Goal: Information Seeking & Learning: Learn about a topic

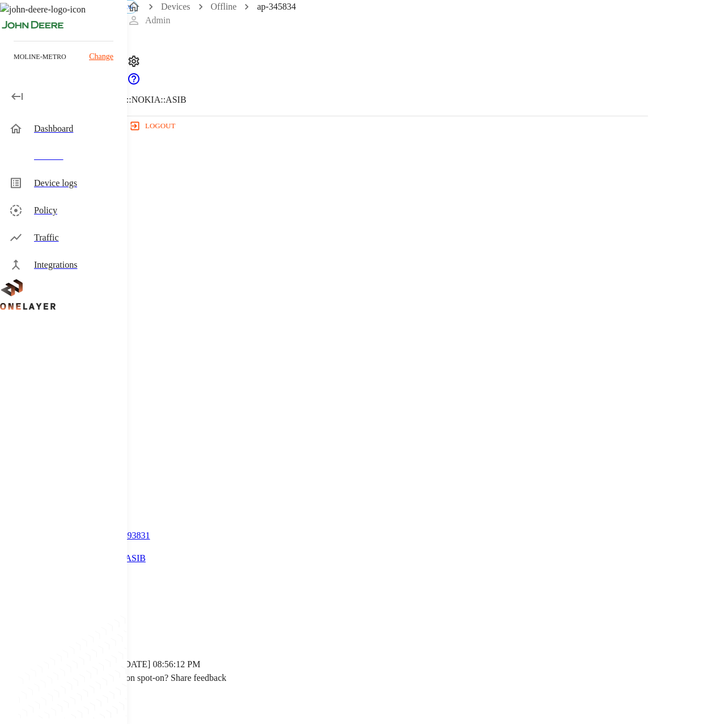
click at [14, 65] on icon at bounding box center [7, 58] width 14 height 14
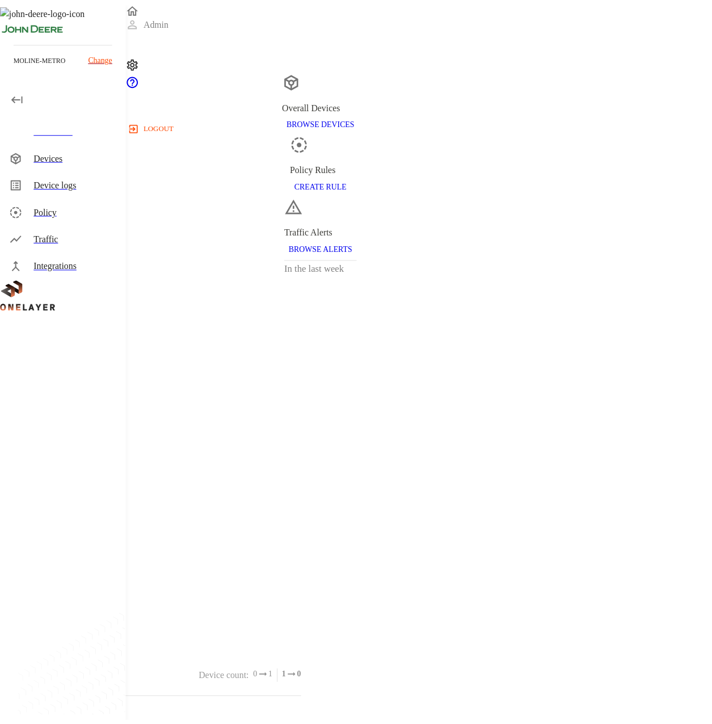
scroll to position [168, 0]
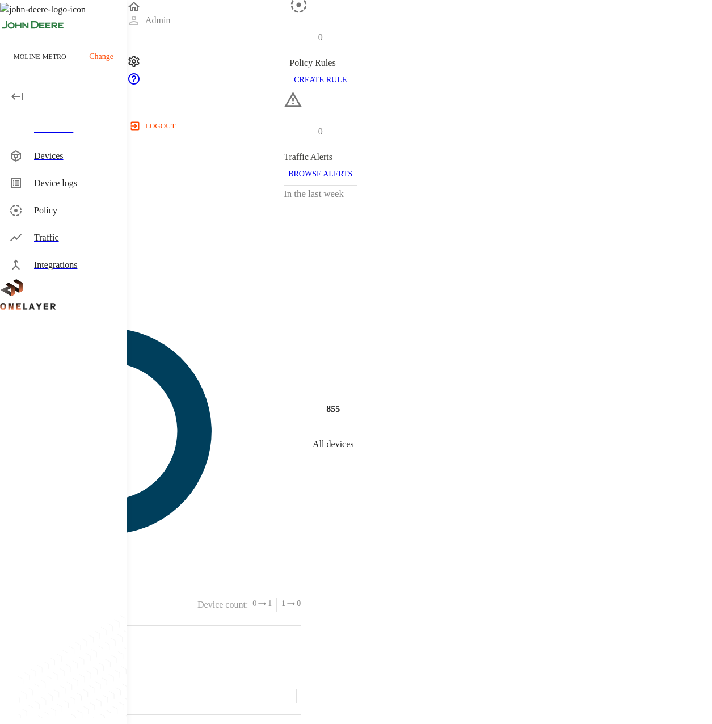
click at [43, 163] on div "Devices" at bounding box center [63, 155] width 127 height 27
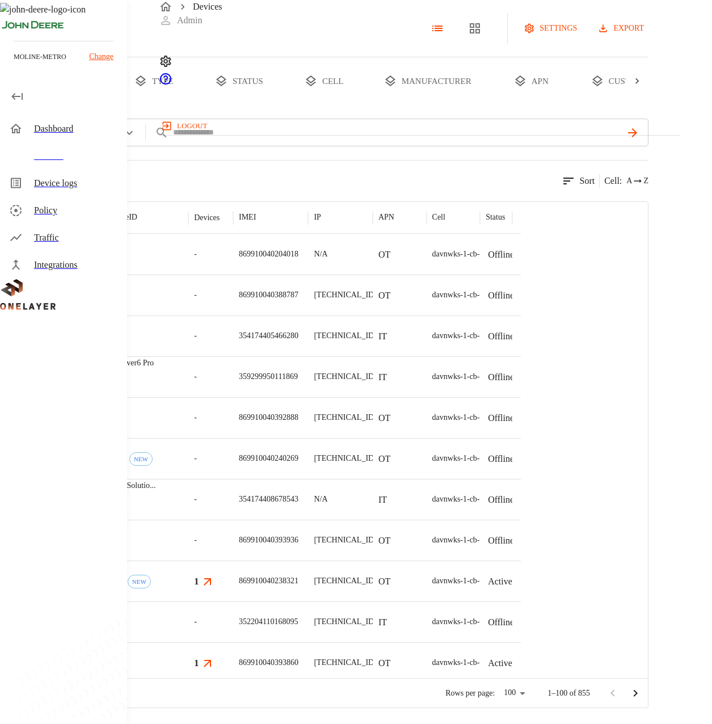
click at [196, 105] on button "type" at bounding box center [153, 81] width 85 height 48
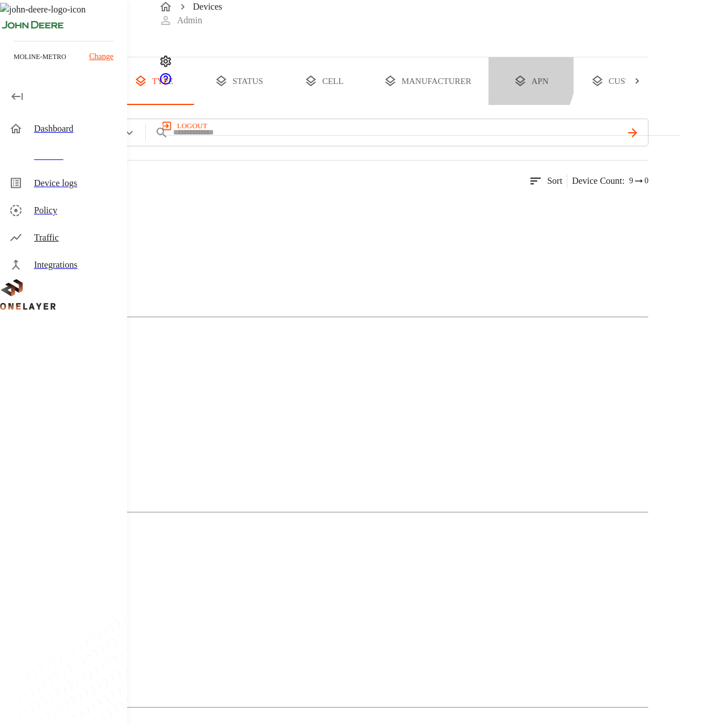
click at [573, 105] on button "apn" at bounding box center [530, 81] width 85 height 48
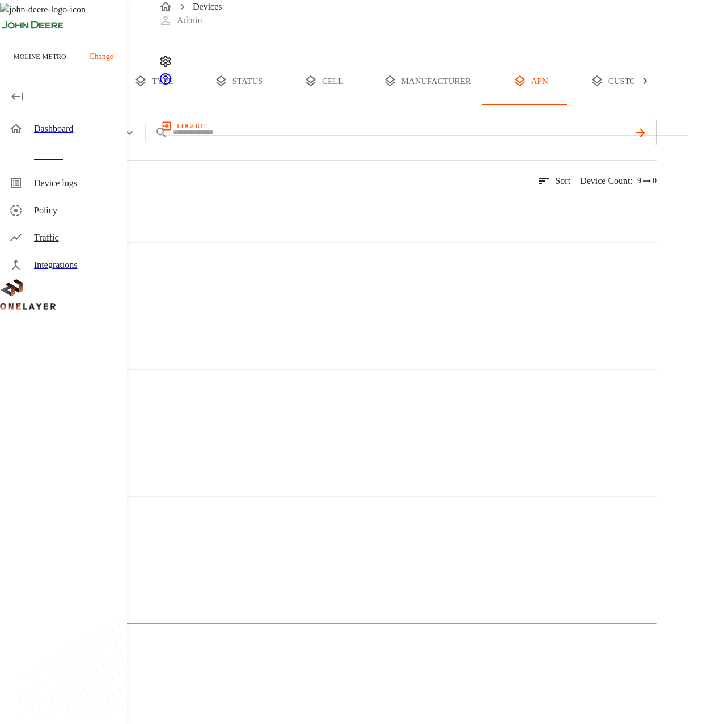
scroll to position [0, 61]
click at [657, 105] on div at bounding box center [645, 81] width 23 height 48
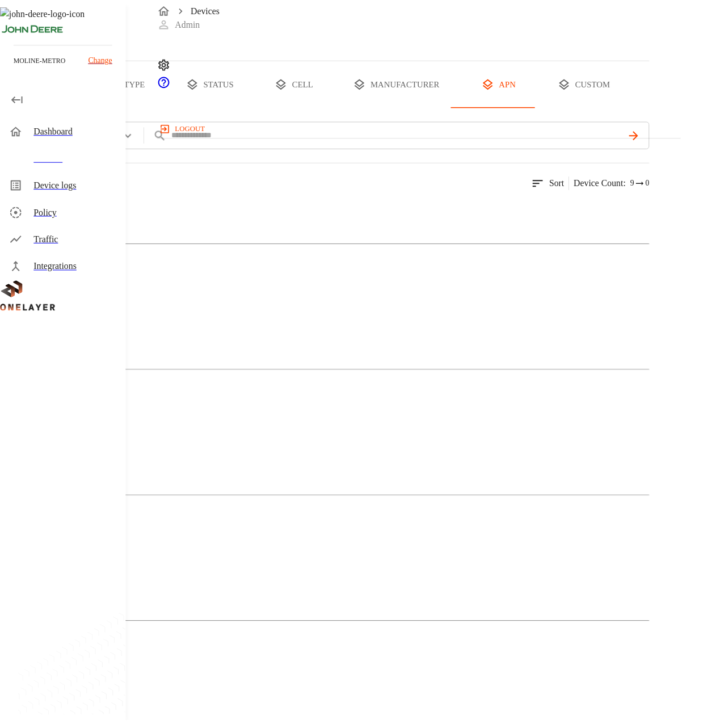
scroll to position [0, 147]
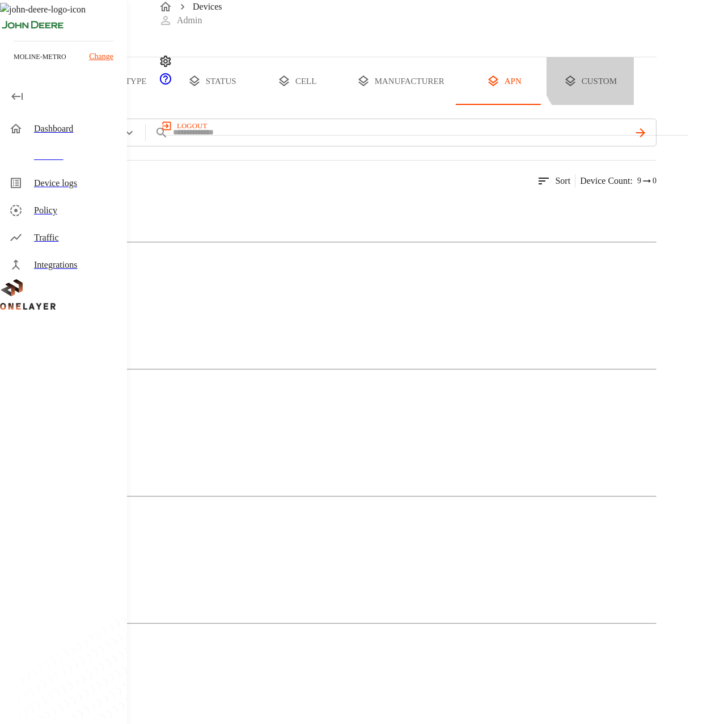
click at [628, 105] on button "custom" at bounding box center [590, 81] width 87 height 48
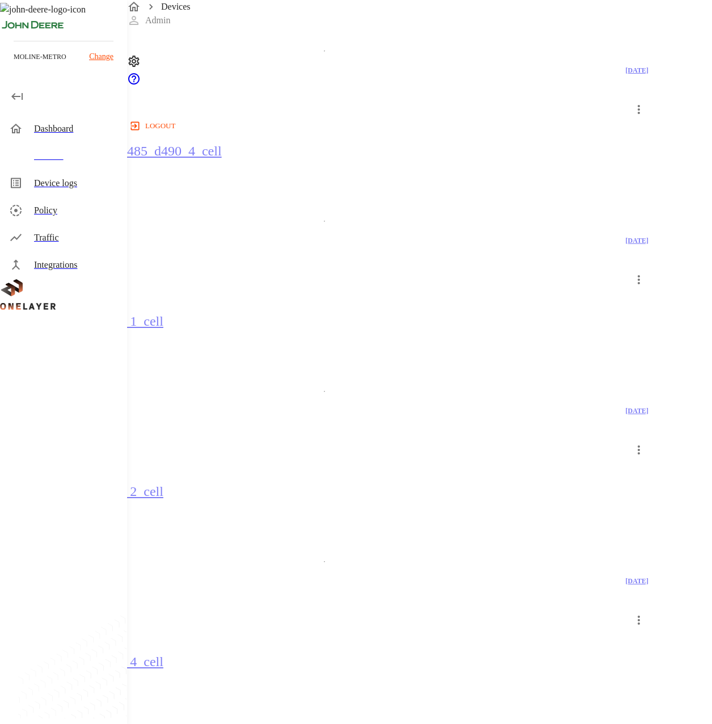
scroll to position [3136, 0]
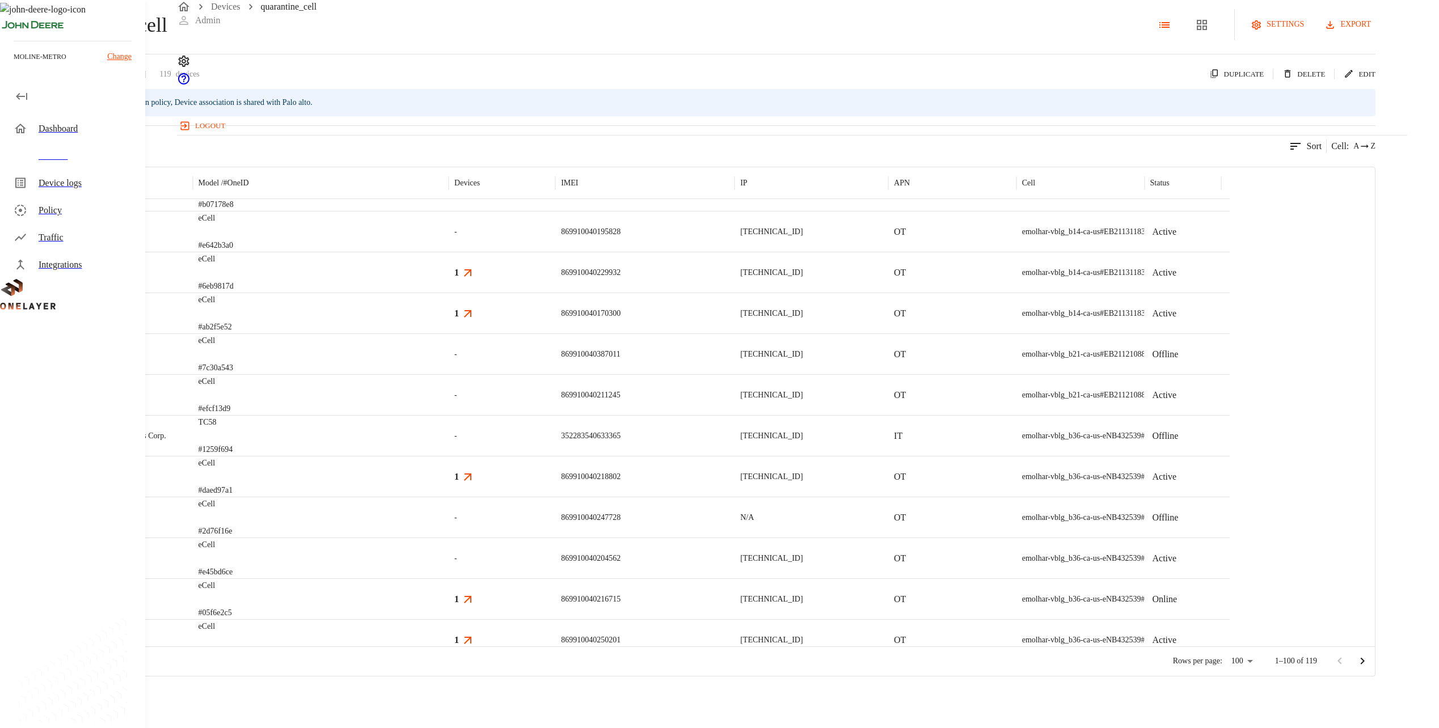
scroll to position [1171, 0]
click at [82, 161] on div "Devices" at bounding box center [88, 156] width 98 height 14
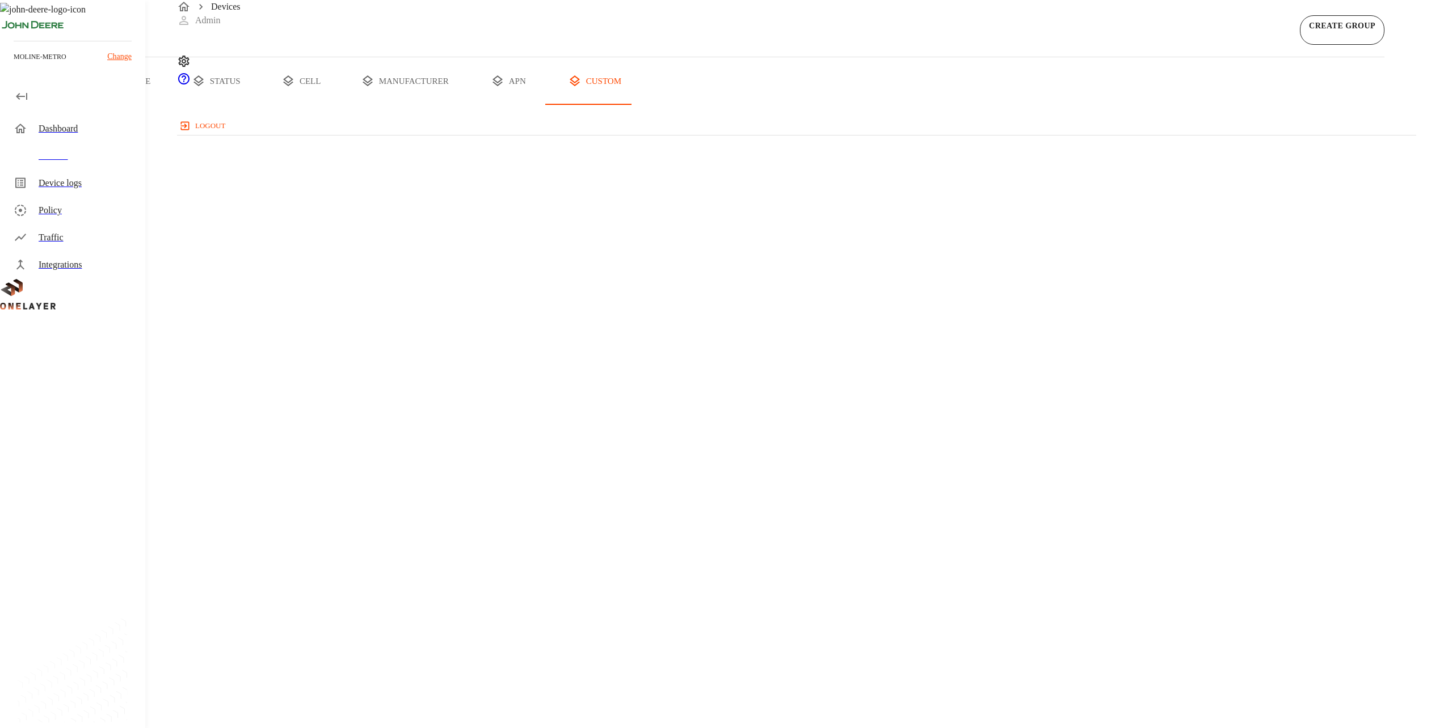
click at [53, 226] on div "Traffic" at bounding box center [75, 237] width 141 height 27
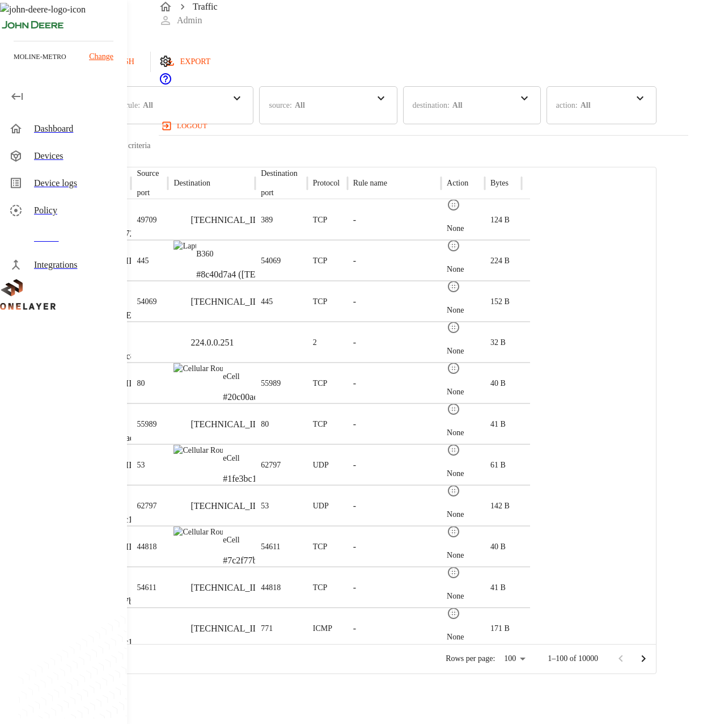
click at [53, 206] on div "Policy" at bounding box center [76, 211] width 84 height 14
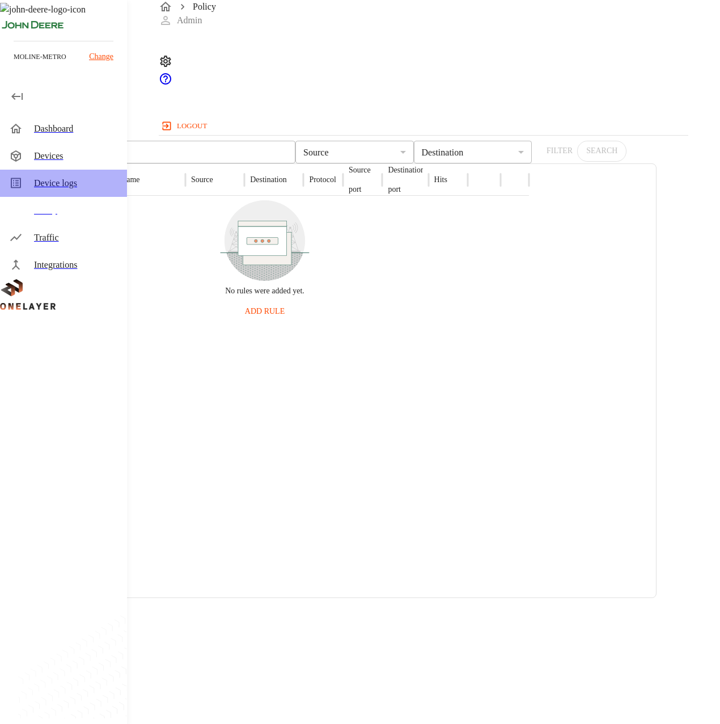
click at [82, 182] on div "Device logs" at bounding box center [76, 183] width 84 height 14
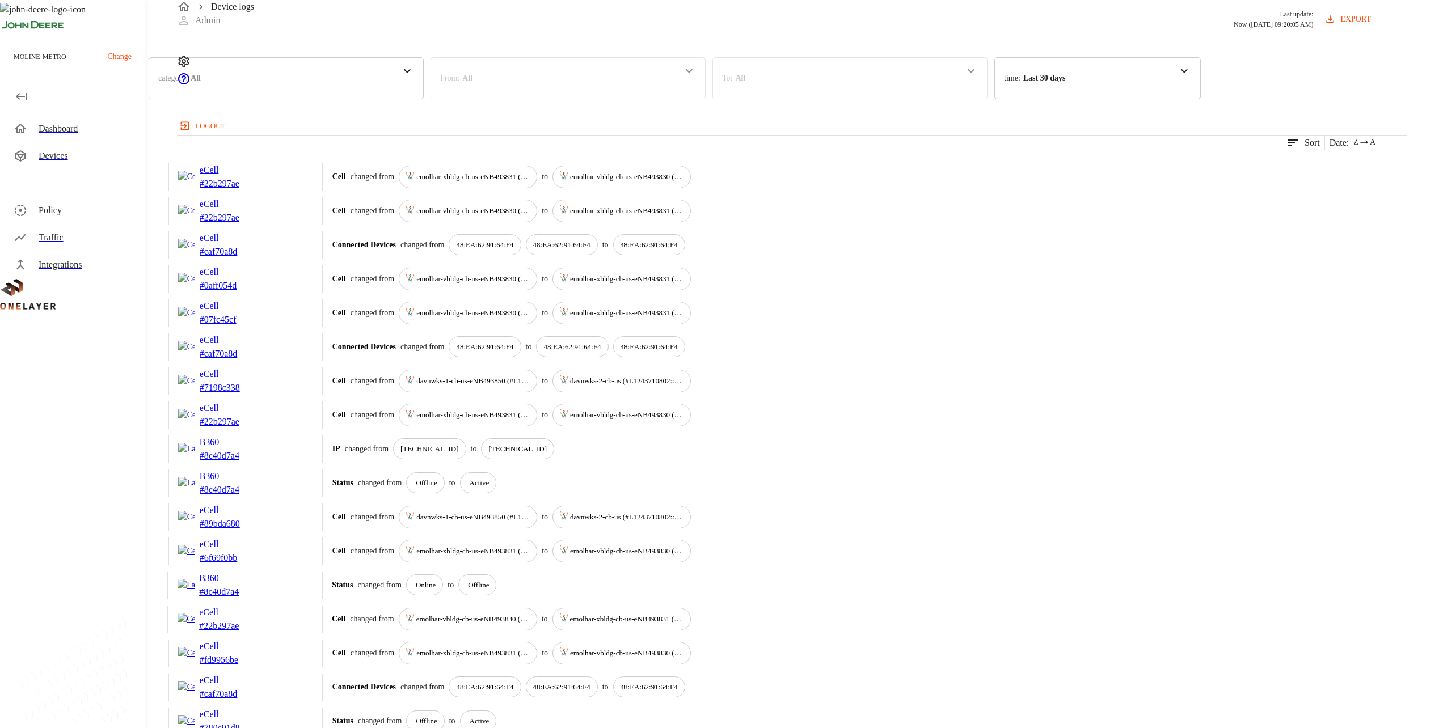
click at [530, 285] on p "emolhar-vbldg-cb-us-eNB493830 (#DH240725611::NOKIA::ASIB)" at bounding box center [472, 278] width 113 height 11
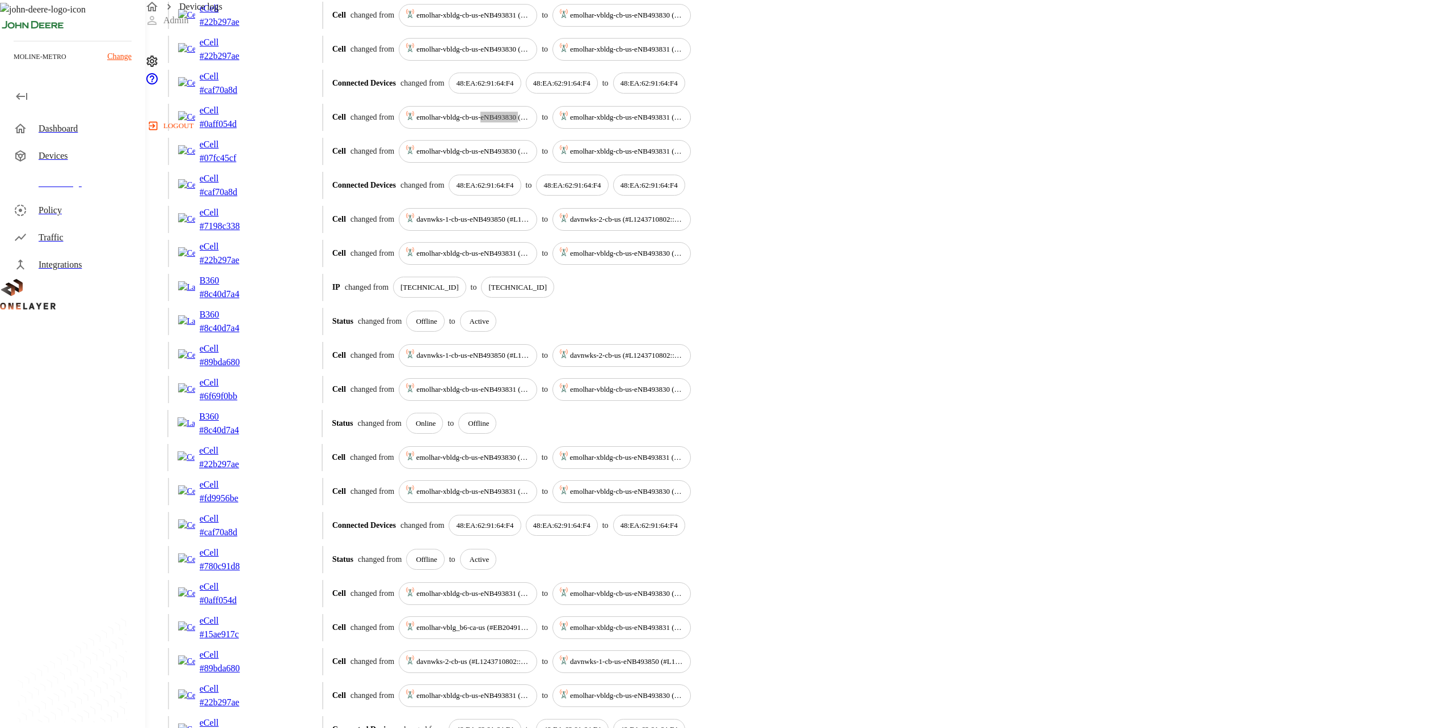
scroll to position [46, 0]
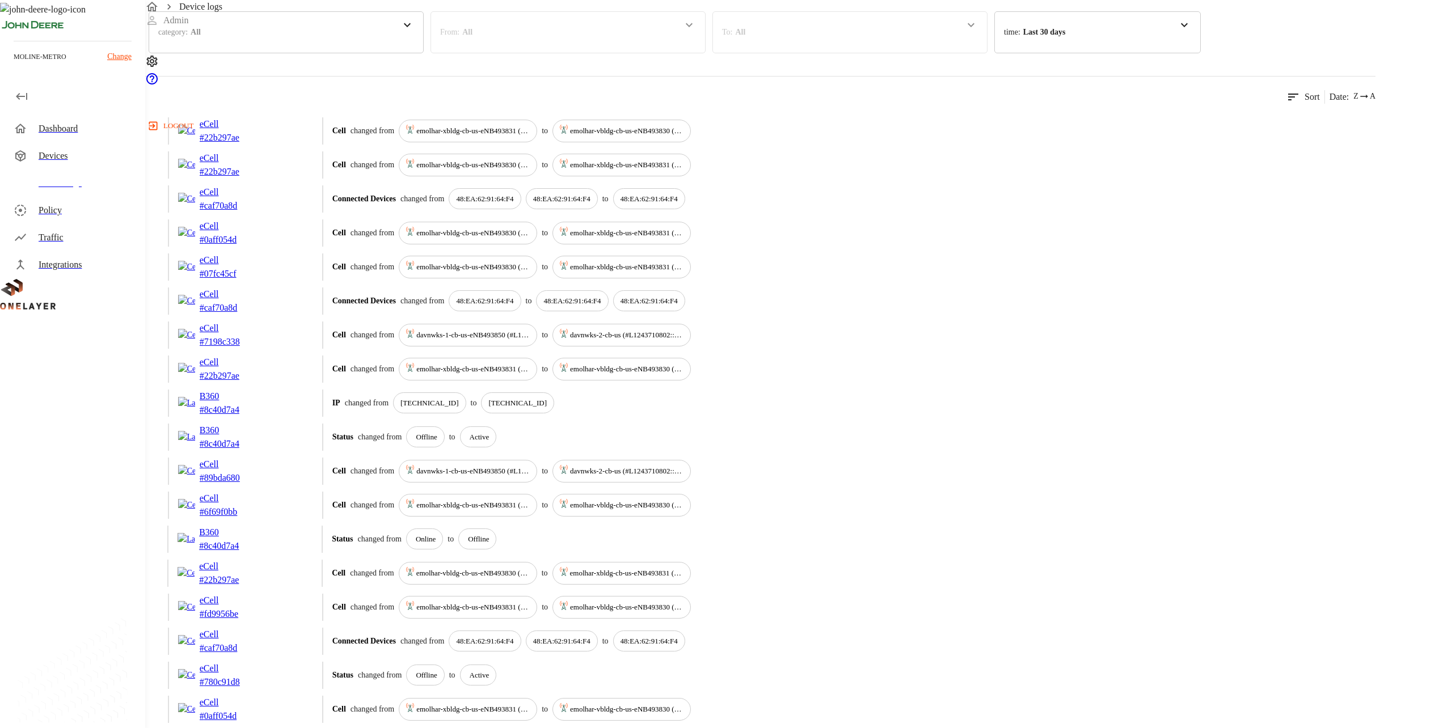
click at [424, 53] on div "category : All" at bounding box center [286, 32] width 275 height 42
click at [270, 99] on p "Connected Devices" at bounding box center [214, 93] width 112 height 12
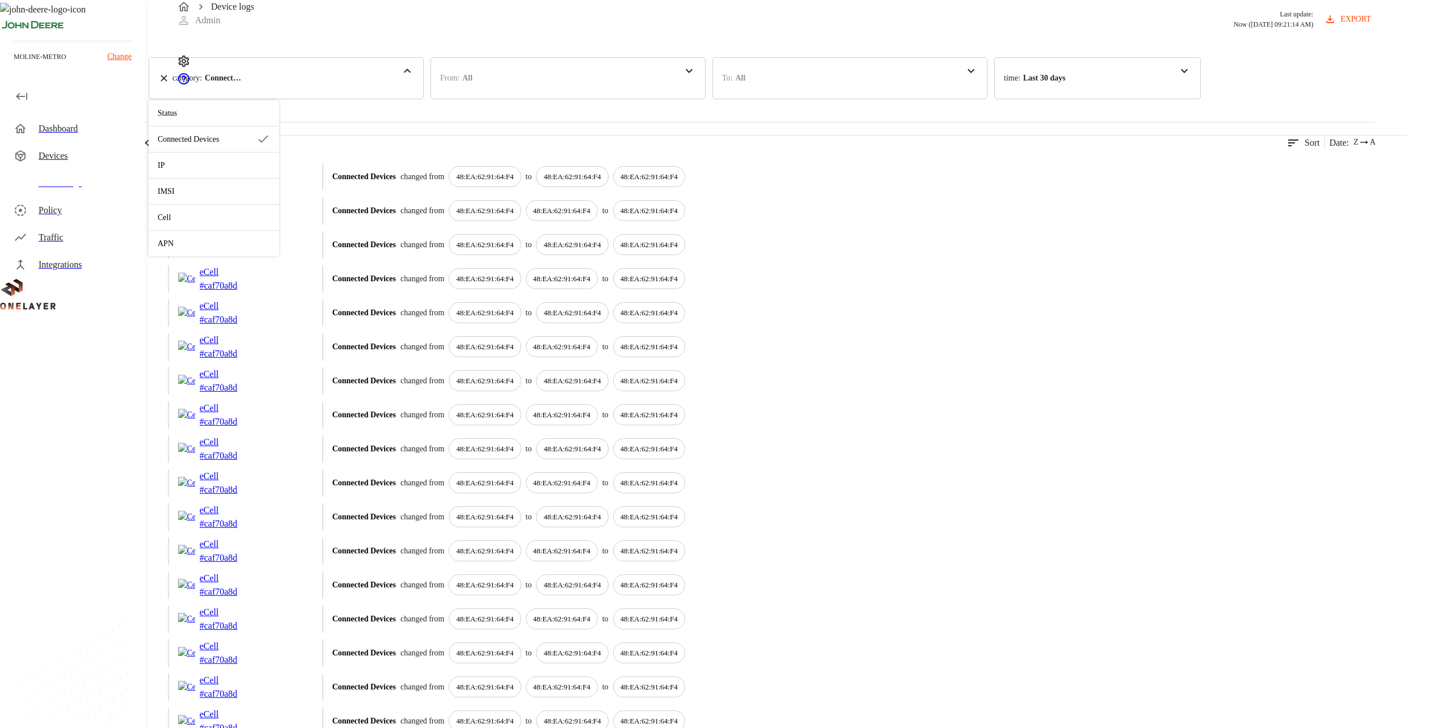
click at [142, 97] on div "Devices" at bounding box center [71, 77] width 142 height 40
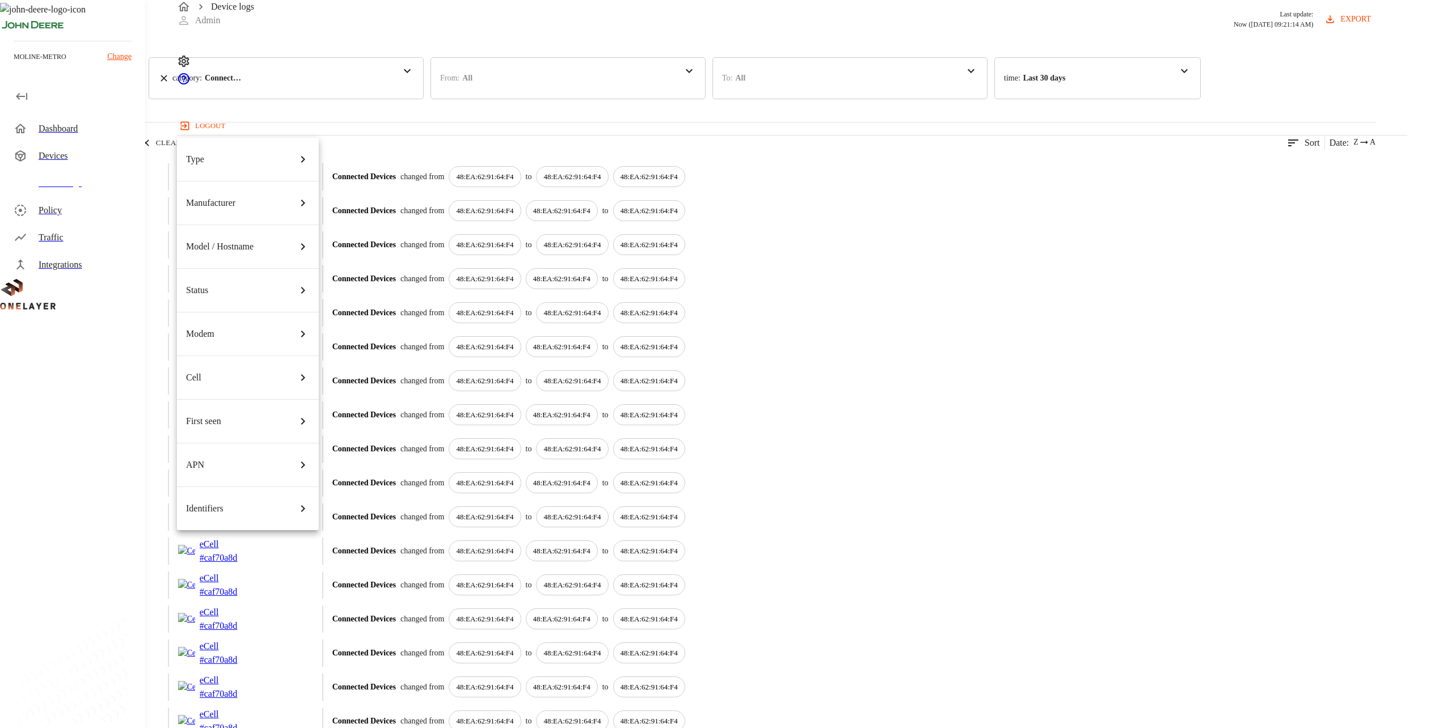
click at [270, 126] on div at bounding box center [719, 364] width 1439 height 728
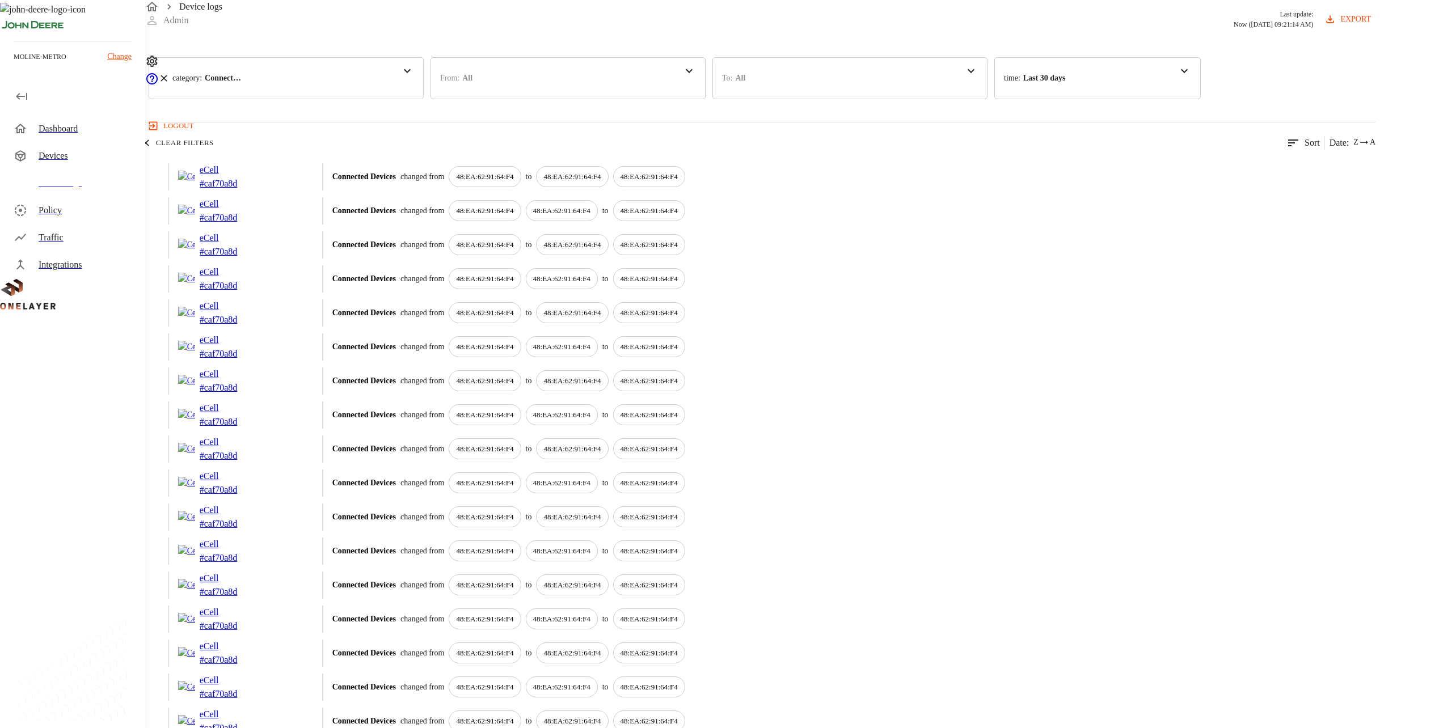
scroll to position [1237, 0]
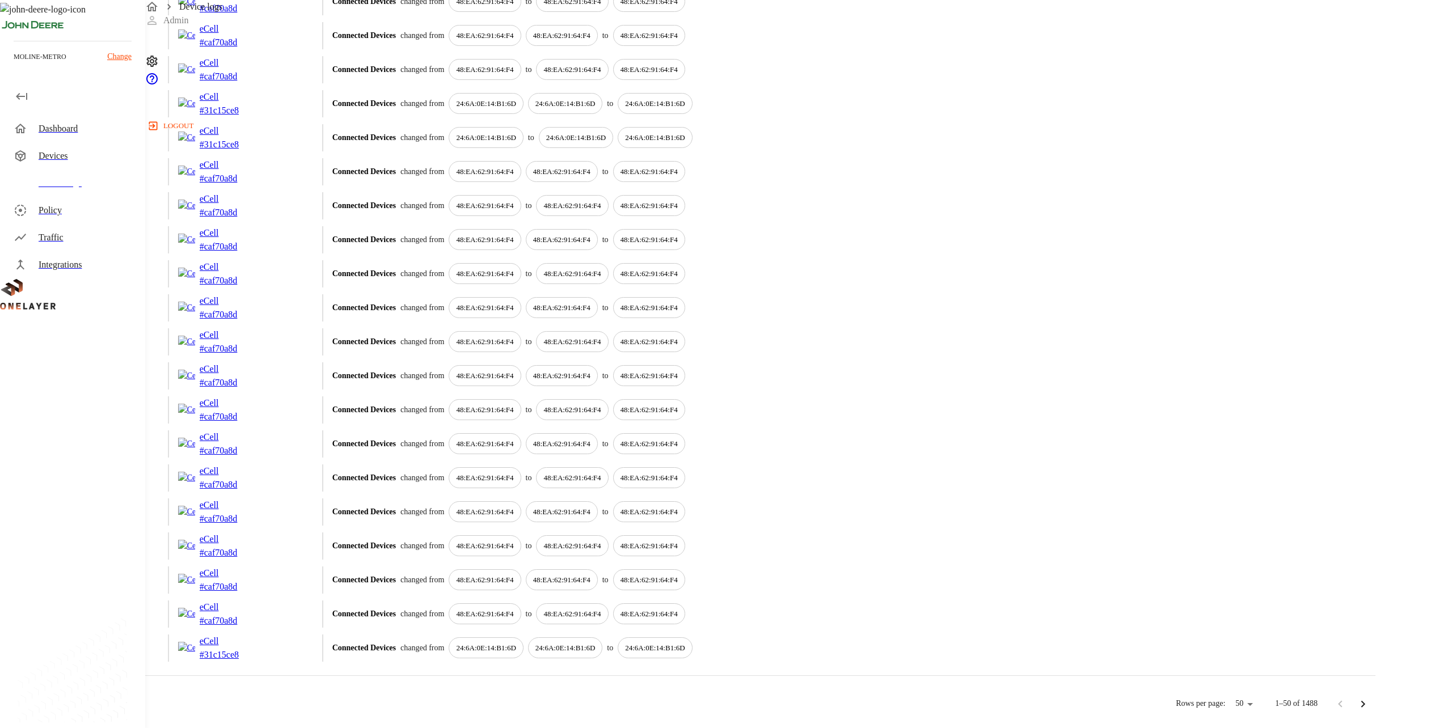
click at [720, 703] on icon "Go to next page" at bounding box center [1363, 705] width 14 height 14
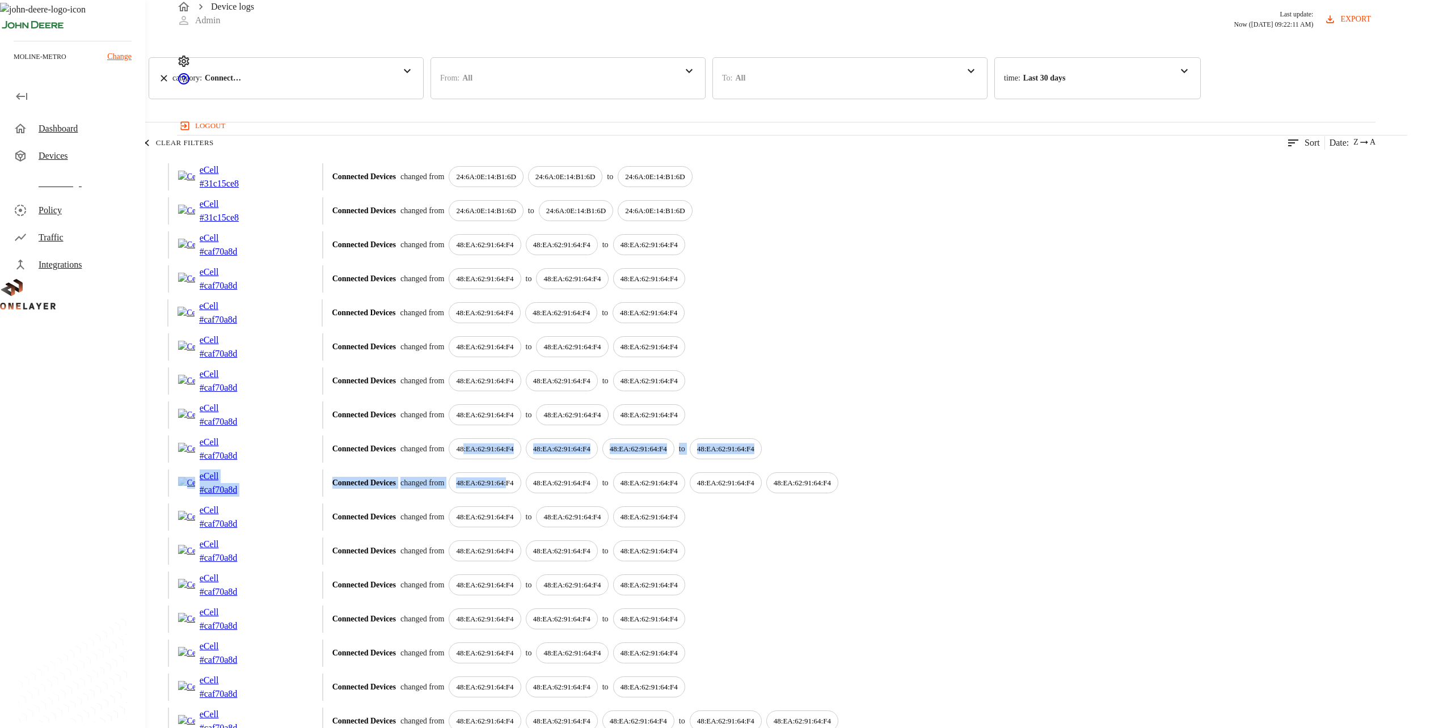
drag, startPoint x: 714, startPoint y: 521, endPoint x: 670, endPoint y: 497, distance: 49.8
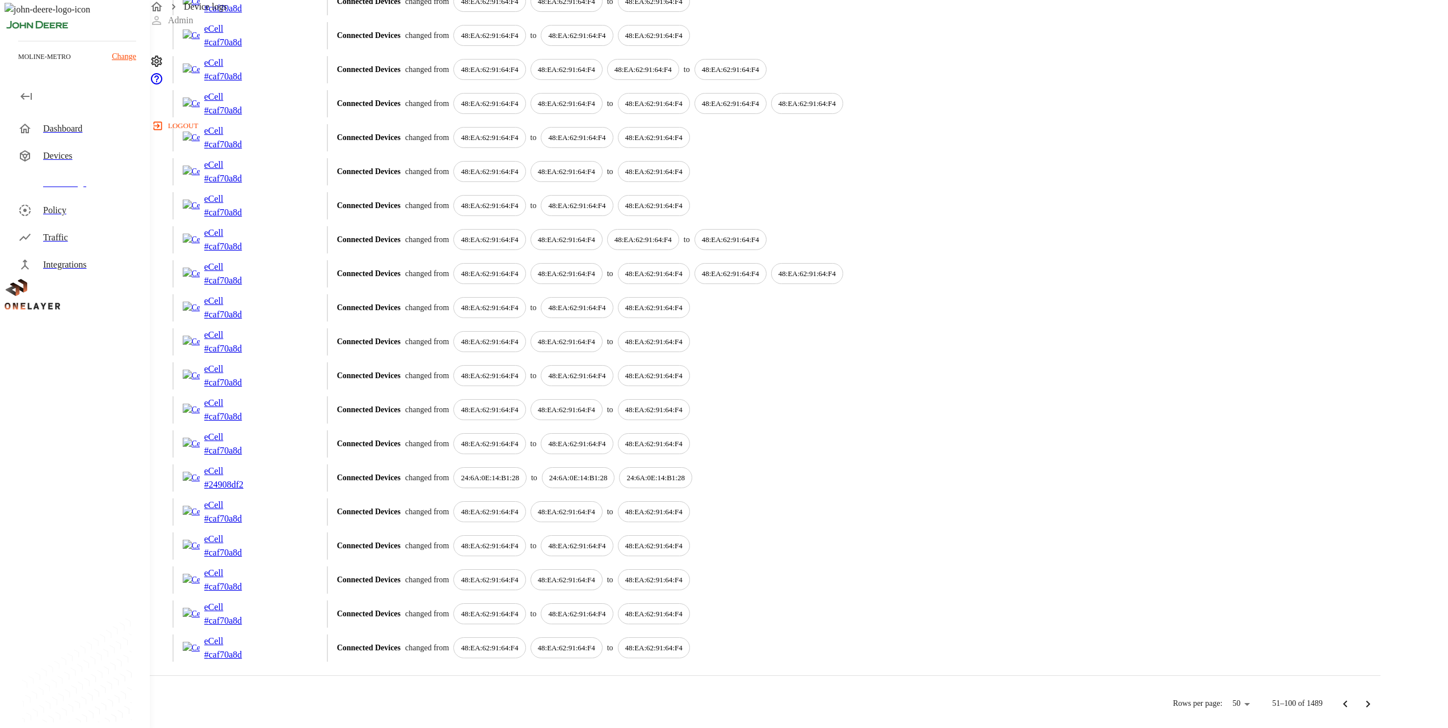
scroll to position [1237, 0]
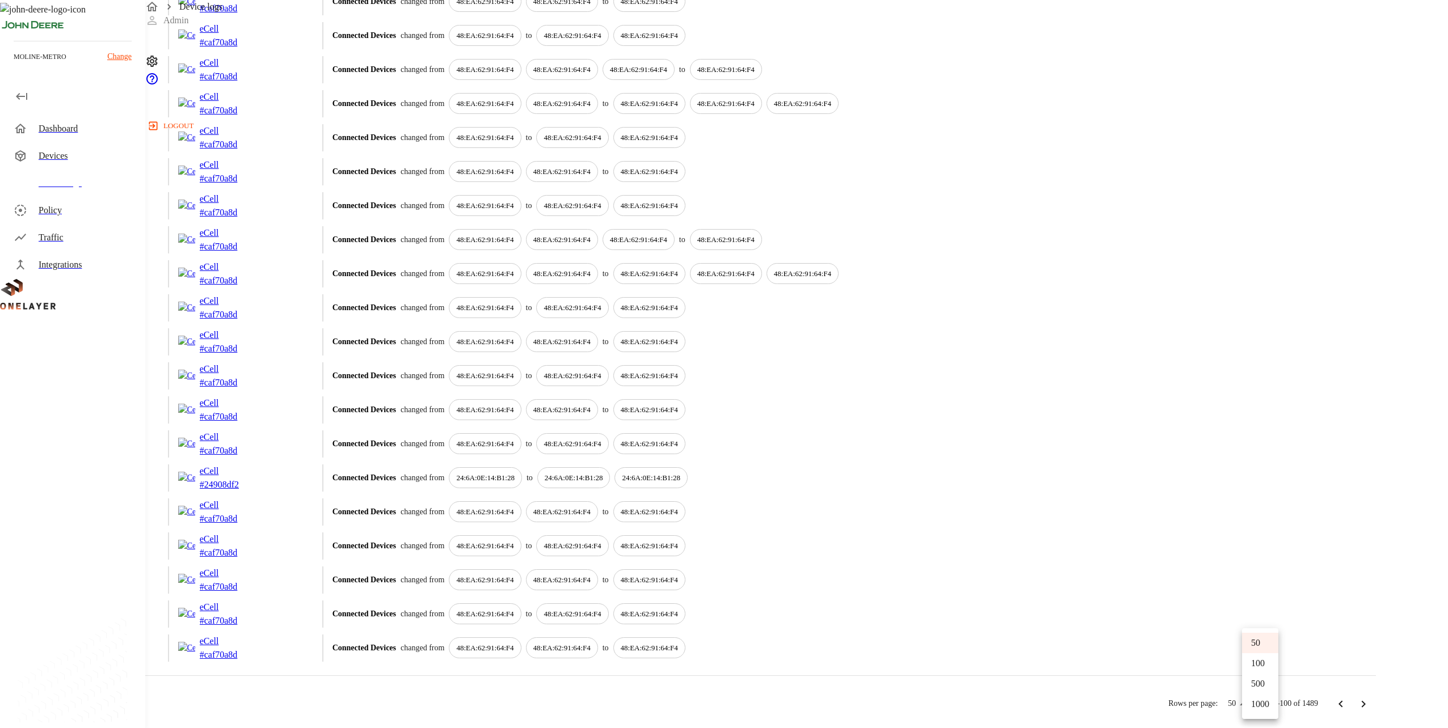
click at [720, 698] on li "1000" at bounding box center [1260, 704] width 36 height 20
type input "****"
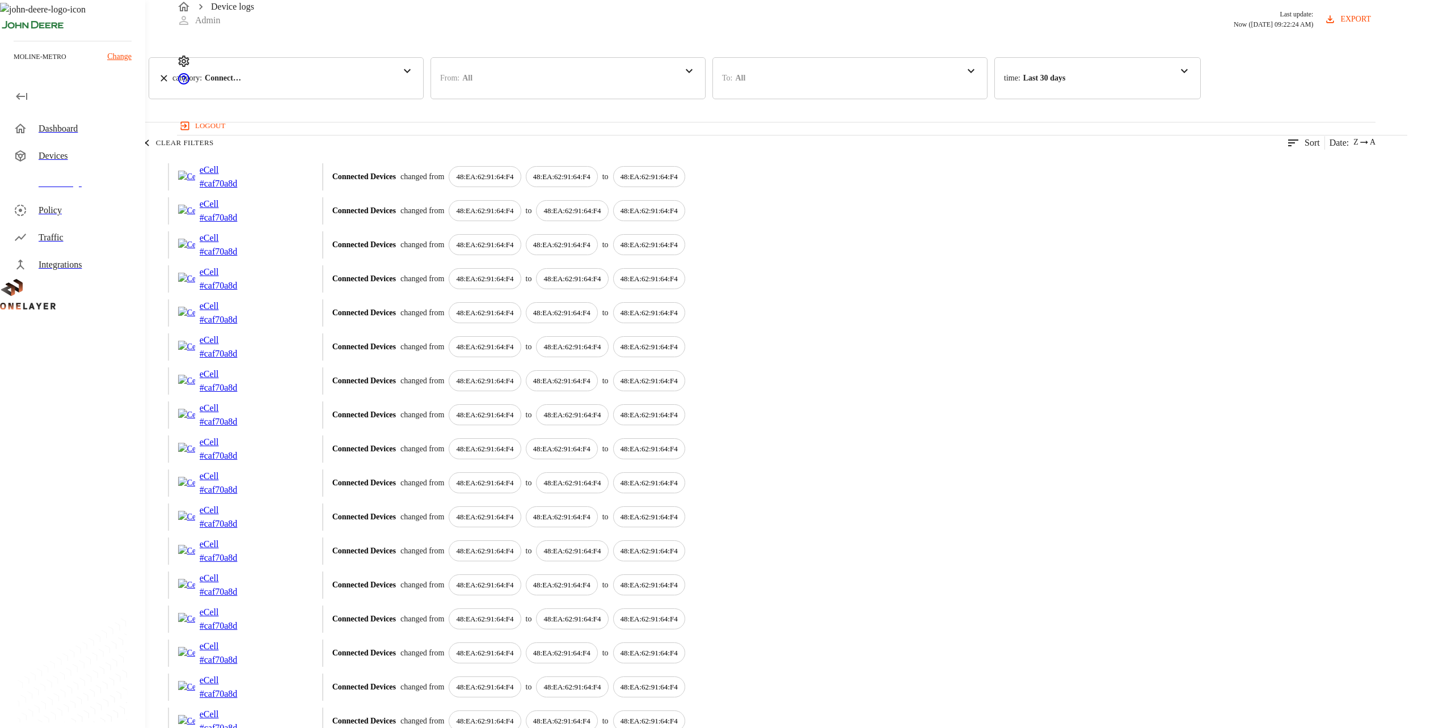
click at [720, 30] on button "export" at bounding box center [1348, 19] width 53 height 21
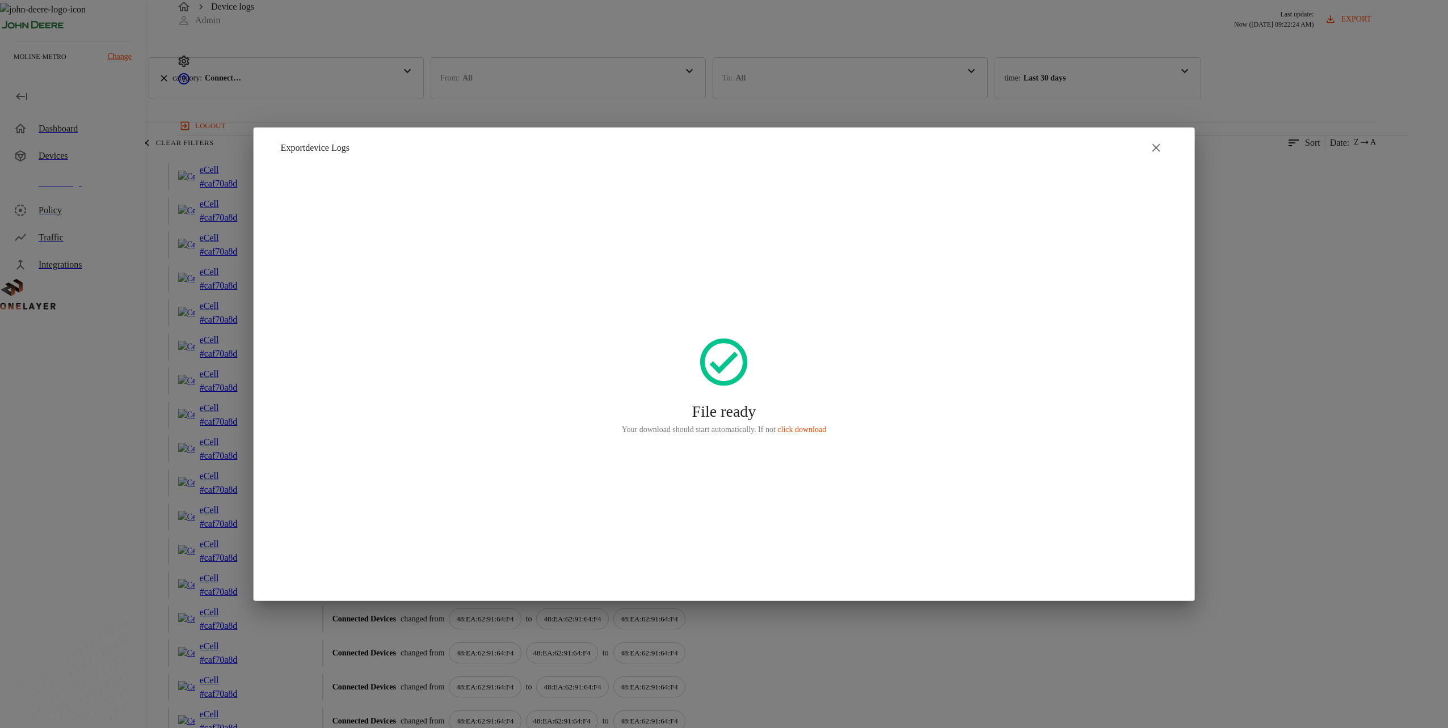
click at [720, 429] on link "click download" at bounding box center [801, 429] width 49 height 9
click at [151, 346] on div at bounding box center [724, 364] width 1448 height 728
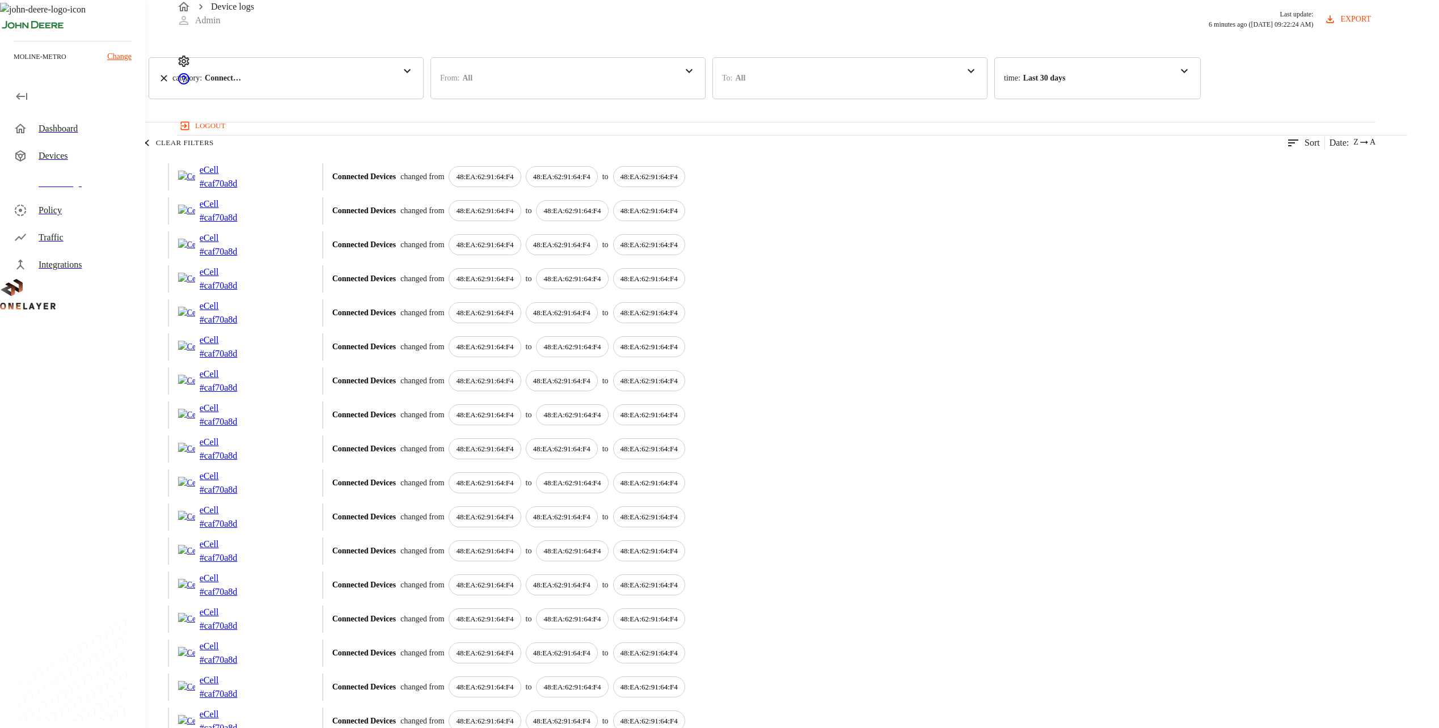
click at [256, 293] on p "# caf70a8d" at bounding box center [228, 286] width 57 height 14
drag, startPoint x: 365, startPoint y: 323, endPoint x: 467, endPoint y: 331, distance: 102.4
click at [467, 293] on div "09/05/2025 09:15:57 AM eCell # caf70a8d Connected Devices changed from 48:EA:62…" at bounding box center [688, 278] width 1376 height 27
copy div "eCell # caf70a8d"
click at [313, 293] on div "eCell # caf70a8d" at bounding box center [245, 278] width 135 height 27
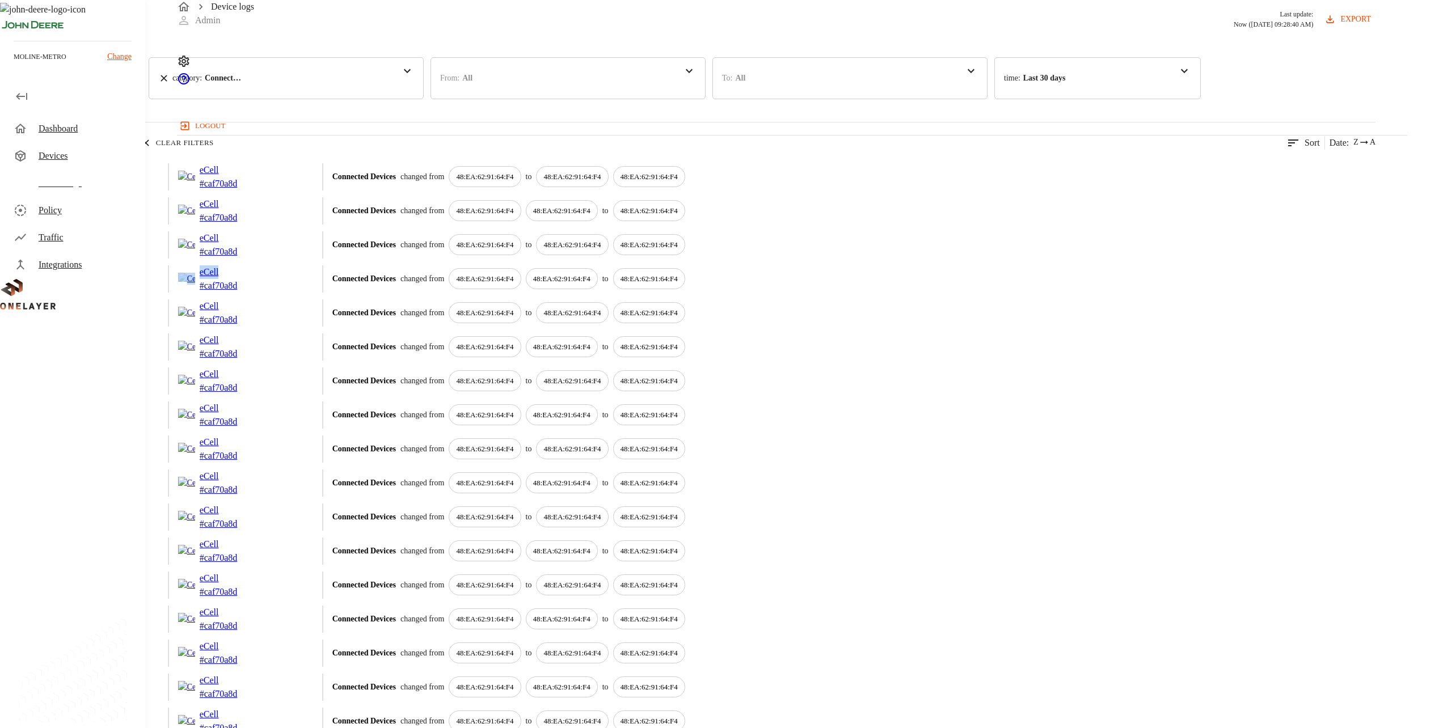
drag, startPoint x: 361, startPoint y: 326, endPoint x: 422, endPoint y: 319, distance: 61.6
click at [422, 293] on div "09/05/2025 09:15:57 AM eCell # caf70a8d Connected Devices changed from 48:EA:62…" at bounding box center [688, 278] width 1376 height 27
drag, startPoint x: 422, startPoint y: 319, endPoint x: 466, endPoint y: 322, distance: 44.3
click at [313, 293] on div "eCell # caf70a8d" at bounding box center [245, 278] width 135 height 27
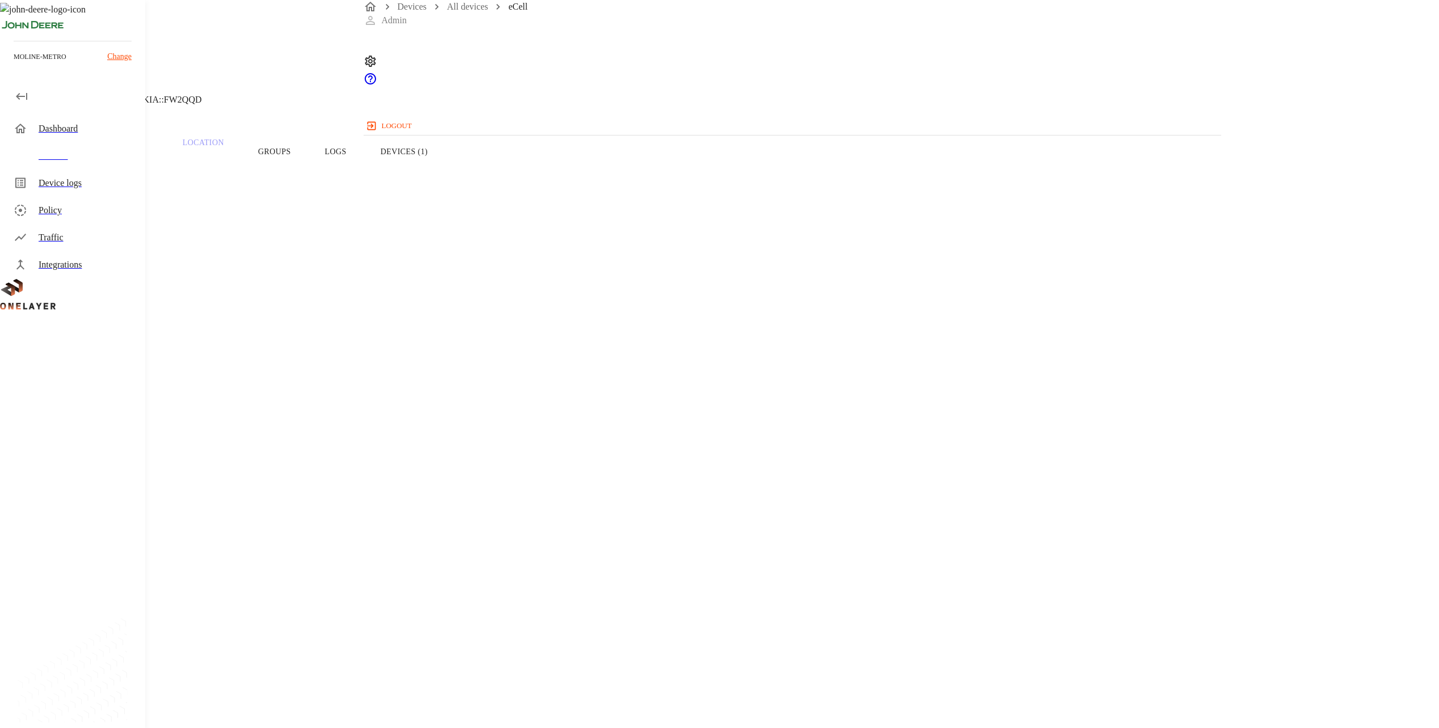
drag, startPoint x: 413, startPoint y: 281, endPoint x: 411, endPoint y: 273, distance: 7.6
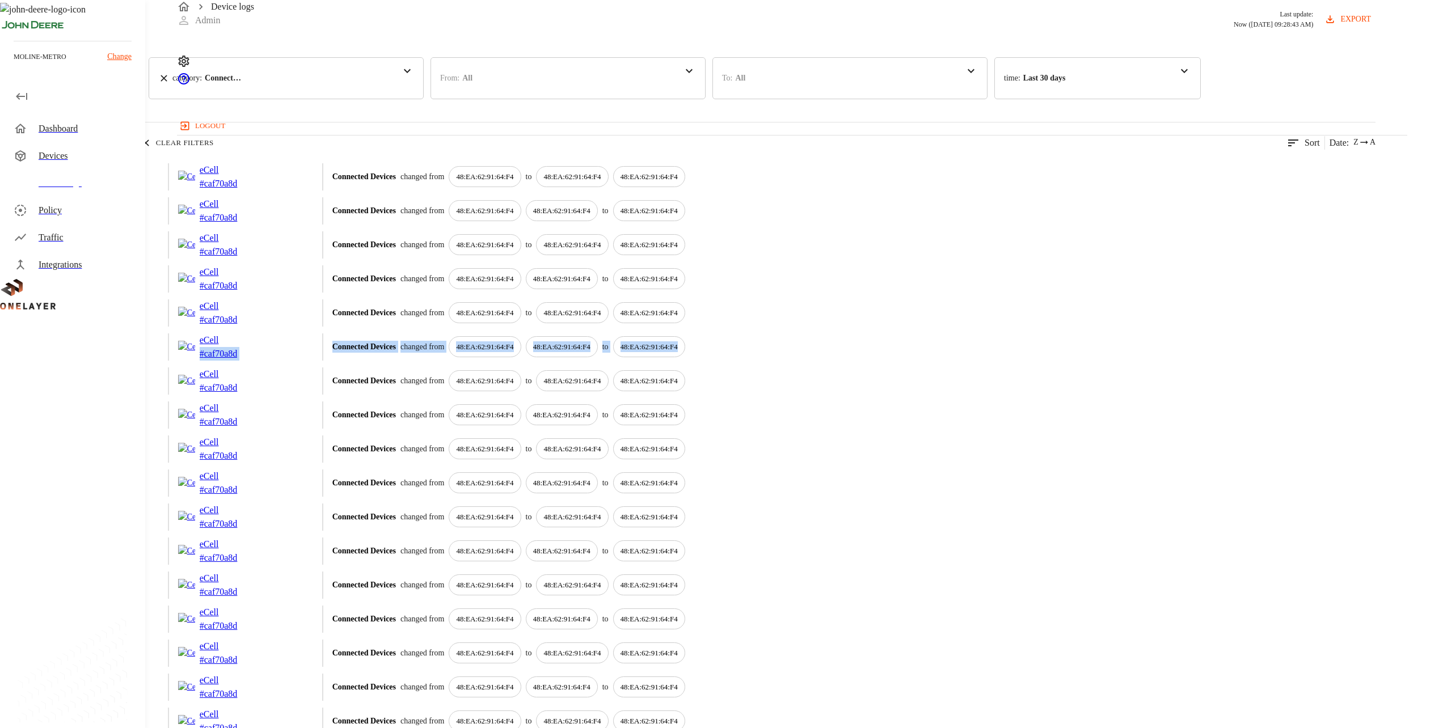
drag, startPoint x: 960, startPoint y: 393, endPoint x: 393, endPoint y: 402, distance: 566.7
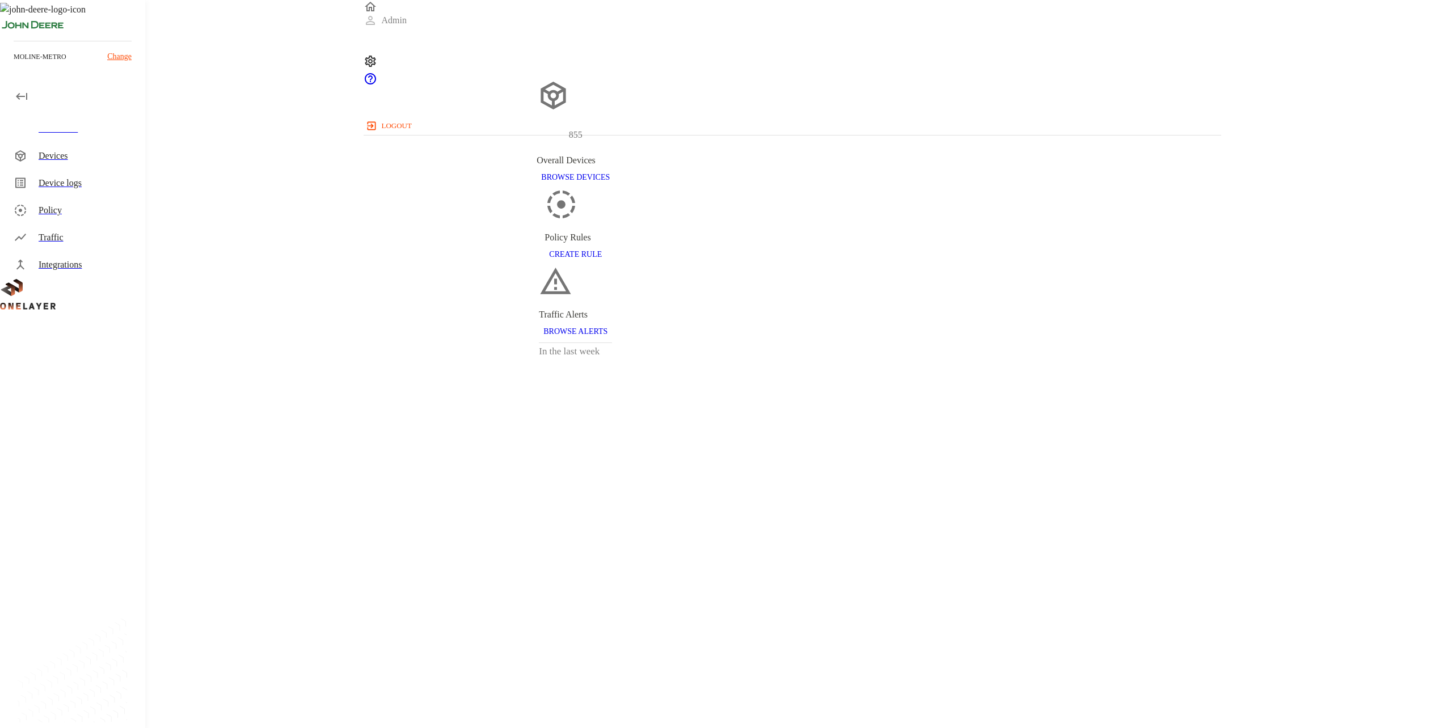
click at [77, 162] on div "Devices" at bounding box center [88, 156] width 98 height 14
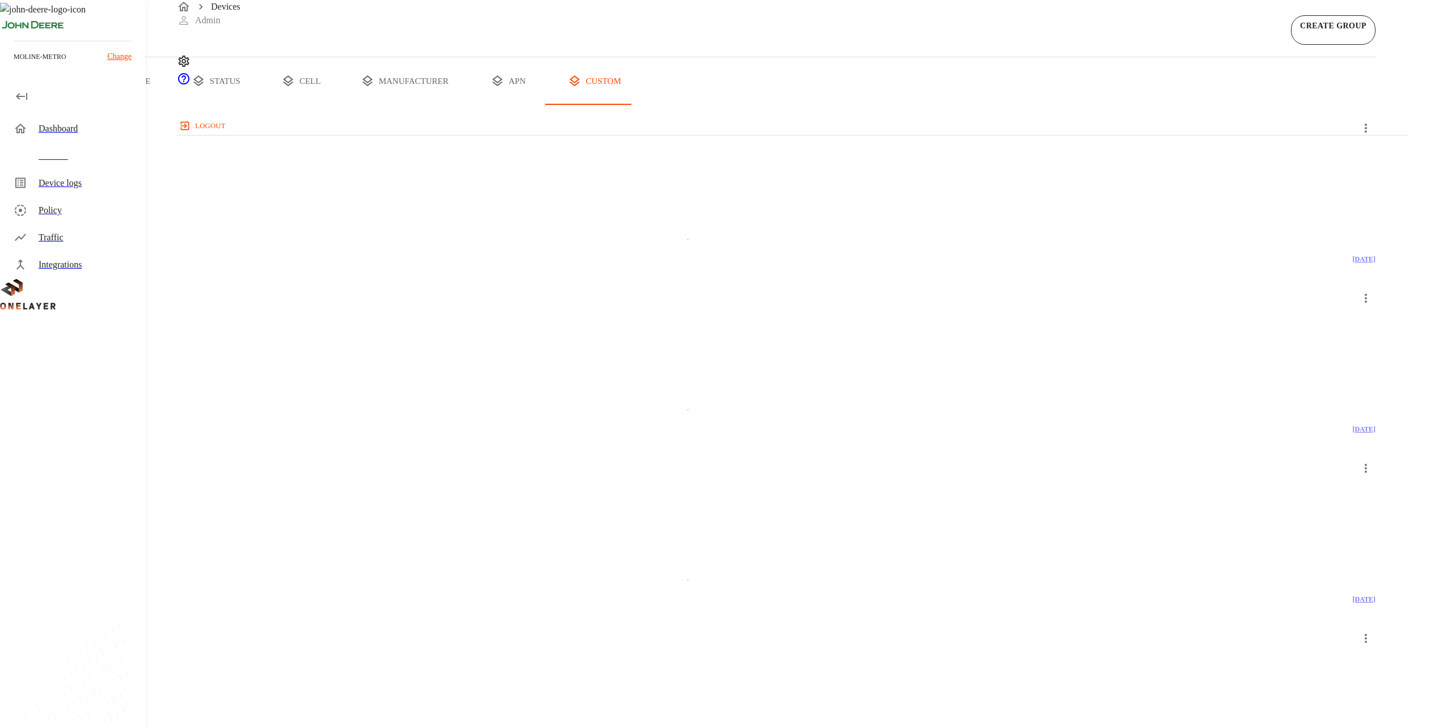
click at [50, 179] on div "Device logs" at bounding box center [88, 183] width 98 height 14
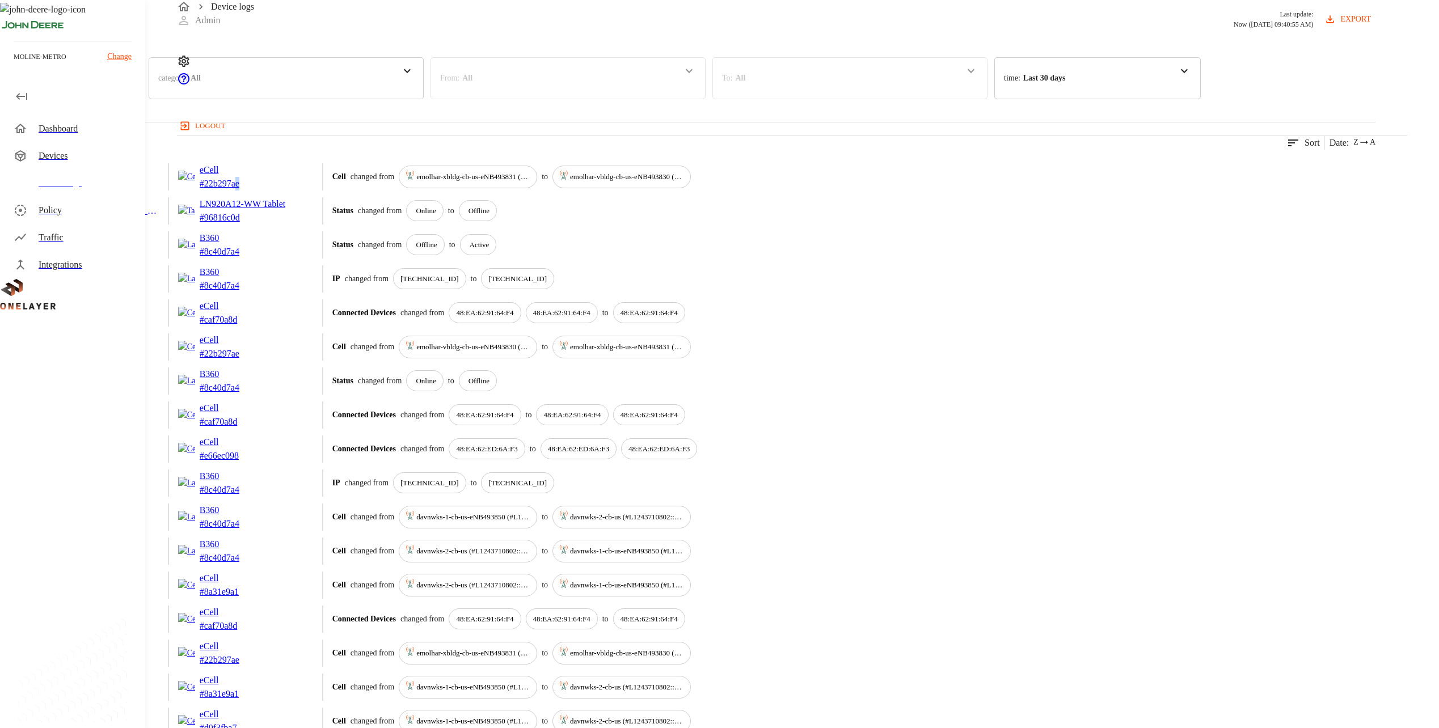
drag, startPoint x: 494, startPoint y: 221, endPoint x: 442, endPoint y: 227, distance: 52.6
click at [442, 191] on div "[DATE] 09:39:17 AM eCell # 22b297ae Cell changed from emolhar-xbldg-cb-us-eNB49…" at bounding box center [688, 176] width 1376 height 27
click at [514, 150] on div "31,228 results match your criteria. Sort Date : Z A" at bounding box center [688, 136] width 1376 height 28
drag, startPoint x: 516, startPoint y: 213, endPoint x: 479, endPoint y: 218, distance: 36.7
click at [479, 191] on div "[DATE] 09:39:17 AM eCell # 22b297ae Cell changed from emolhar-xbldg-cb-us-eNB49…" at bounding box center [688, 176] width 1376 height 27
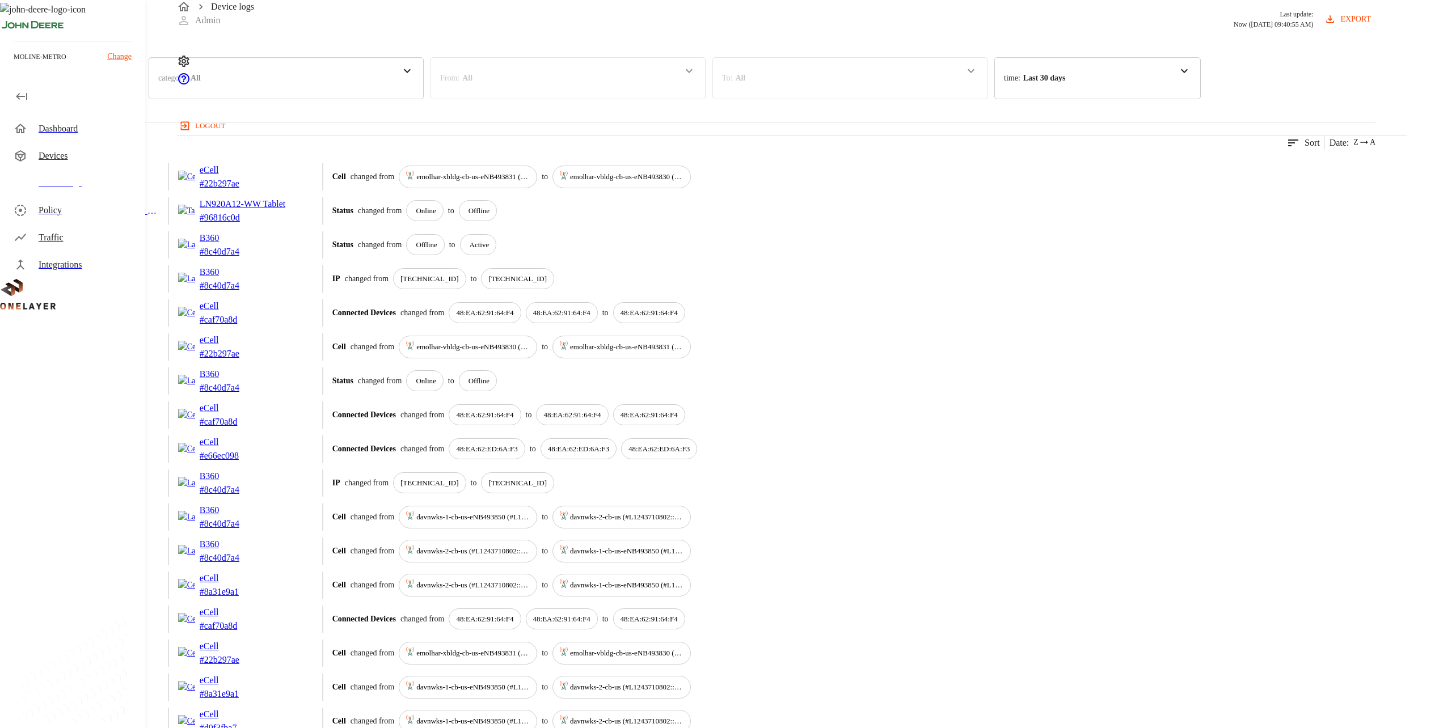
click at [500, 150] on div "31,228 results match your criteria. Sort Date : Z A" at bounding box center [688, 136] width 1376 height 28
drag, startPoint x: 512, startPoint y: 225, endPoint x: 437, endPoint y: 221, distance: 74.4
click at [437, 191] on div "[DATE] 09:39:17 AM eCell # 22b297ae Cell changed from emolhar-xbldg-cb-us-eNB49…" at bounding box center [688, 176] width 1376 height 27
drag, startPoint x: 437, startPoint y: 221, endPoint x: 505, endPoint y: 227, distance: 67.8
click at [313, 191] on div "eCell # 22b297ae" at bounding box center [245, 176] width 135 height 27
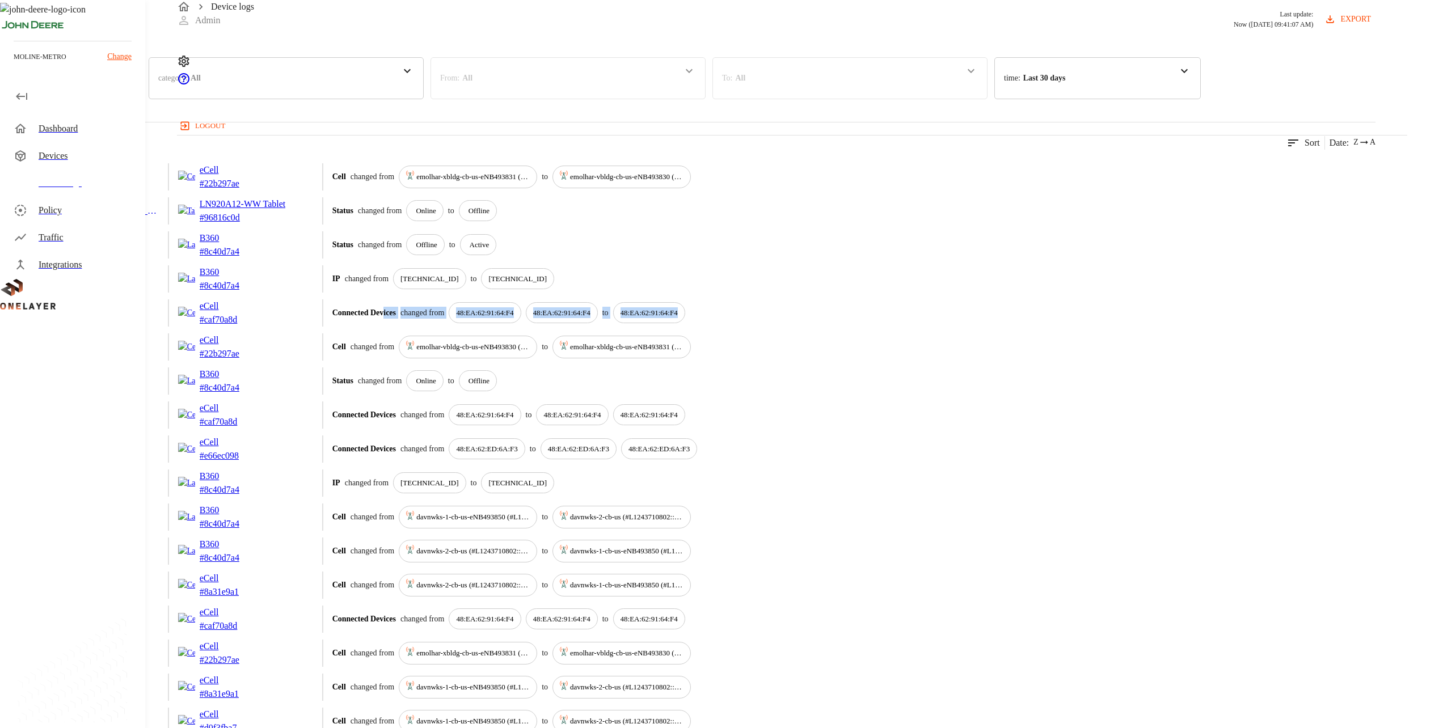
drag, startPoint x: 904, startPoint y: 350, endPoint x: 581, endPoint y: 365, distance: 323.1
click at [581, 327] on div "[DATE] 09:37:47 AM eCell # caf70a8d Connected Devices changed from 48:EA:62:91:…" at bounding box center [688, 313] width 1376 height 27
click at [256, 191] on p "# 22b297ae" at bounding box center [228, 184] width 57 height 14
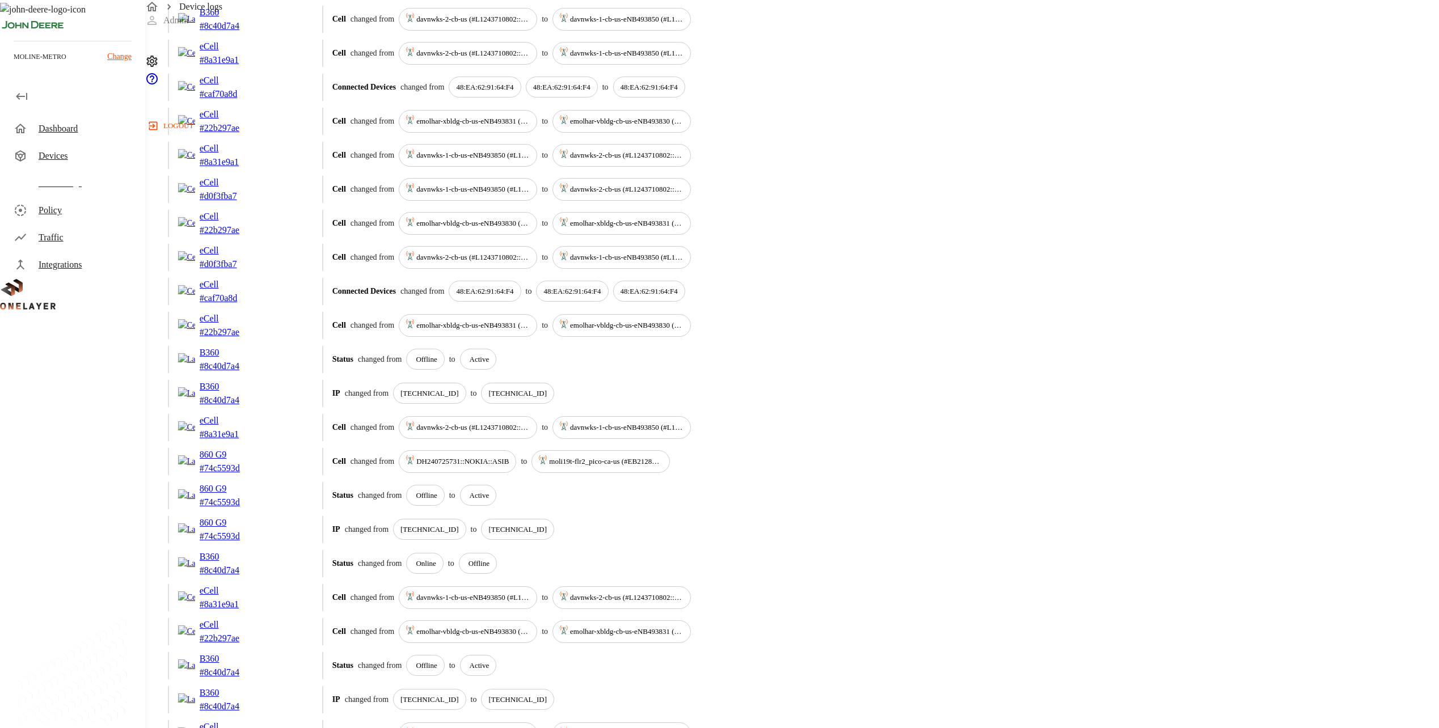
scroll to position [1237, 0]
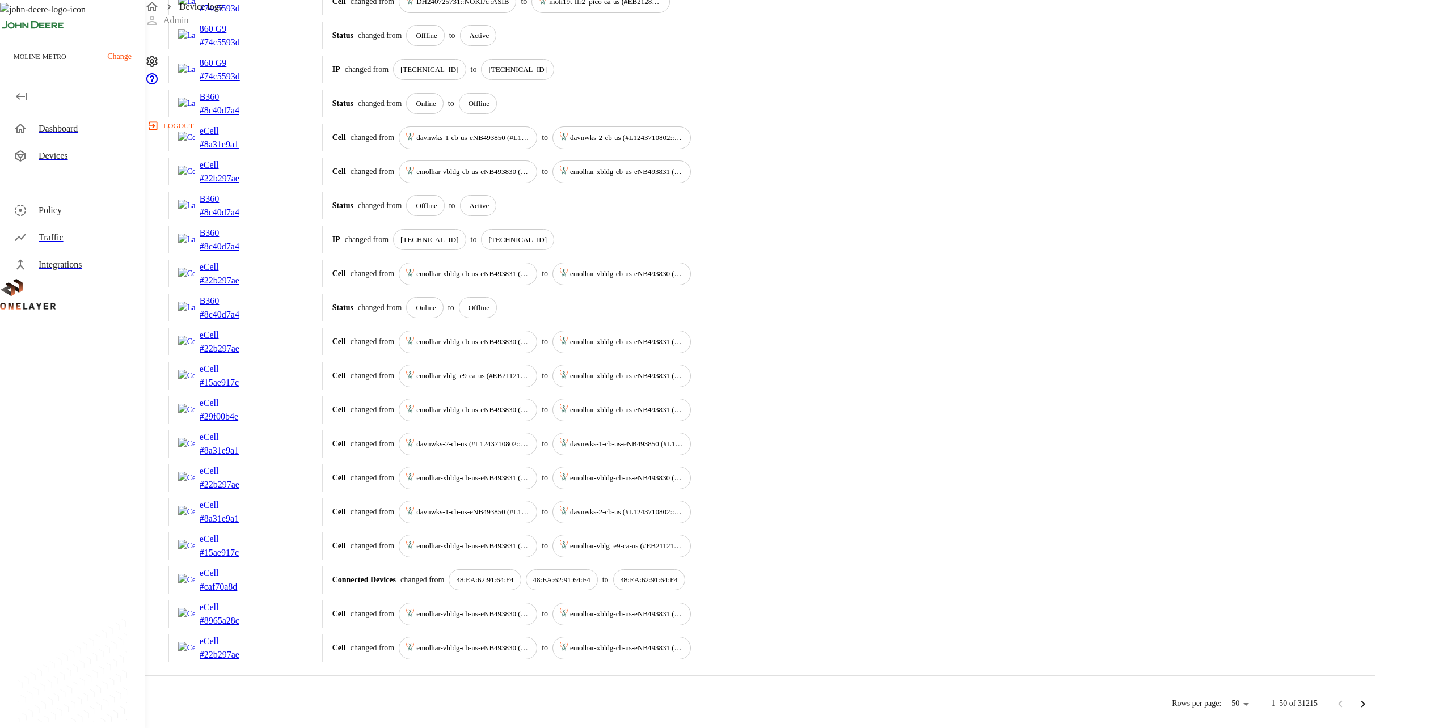
click at [1374, 702] on button "Go to next page" at bounding box center [1363, 704] width 23 height 23
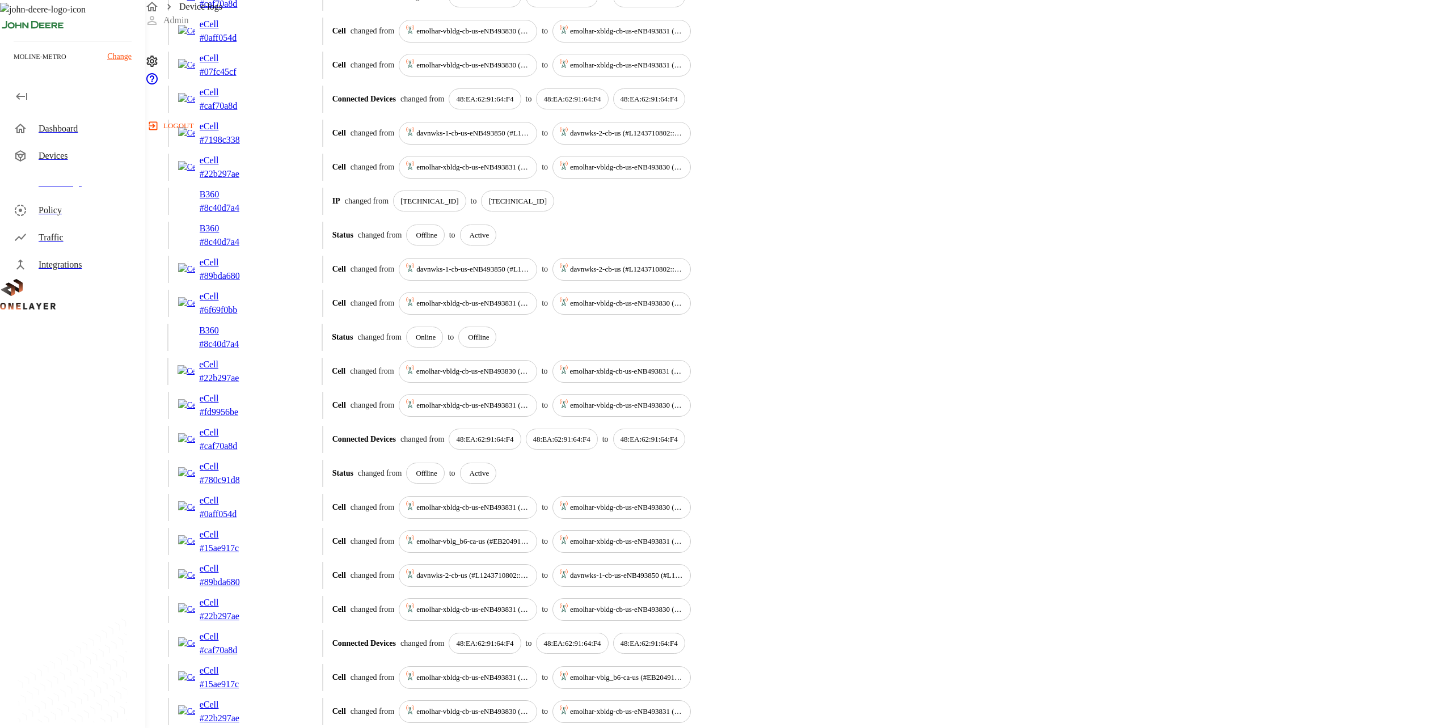
scroll to position [454, 0]
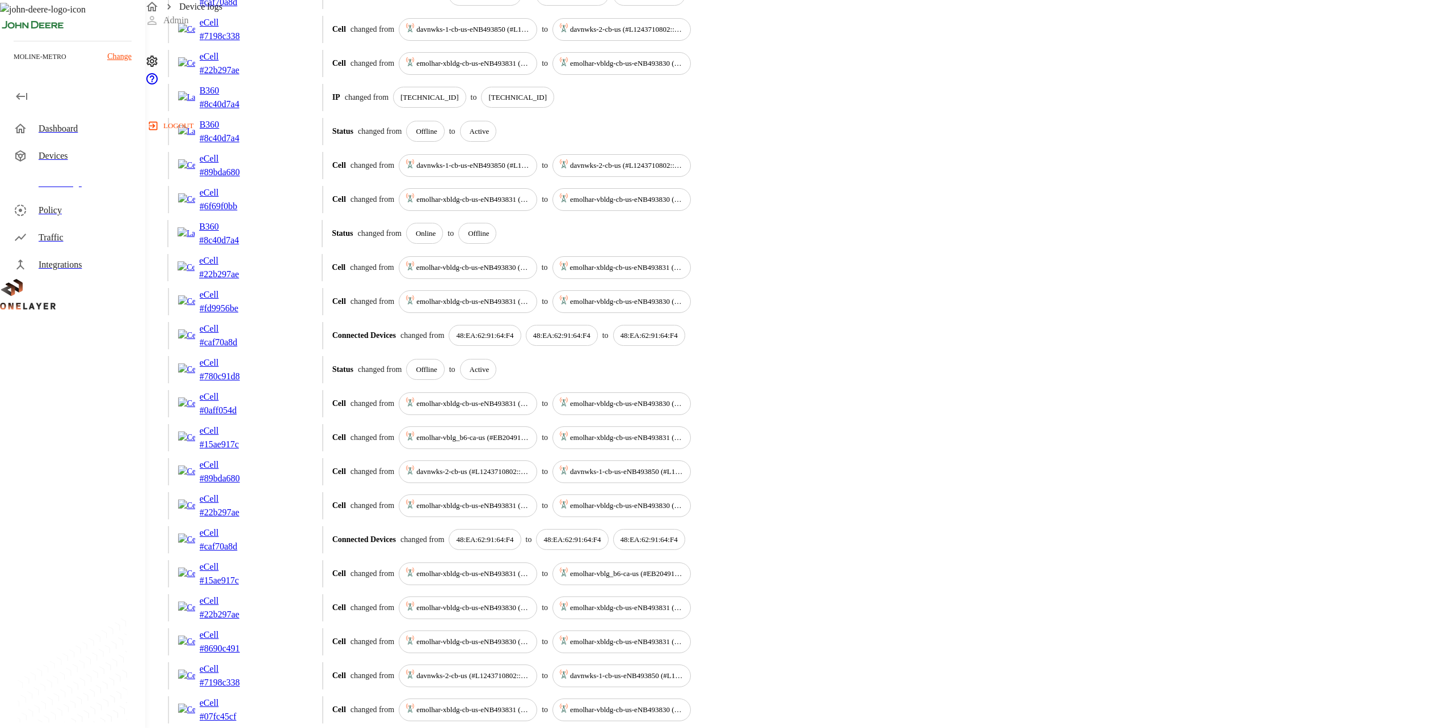
click at [256, 302] on p "eCell" at bounding box center [228, 295] width 57 height 14
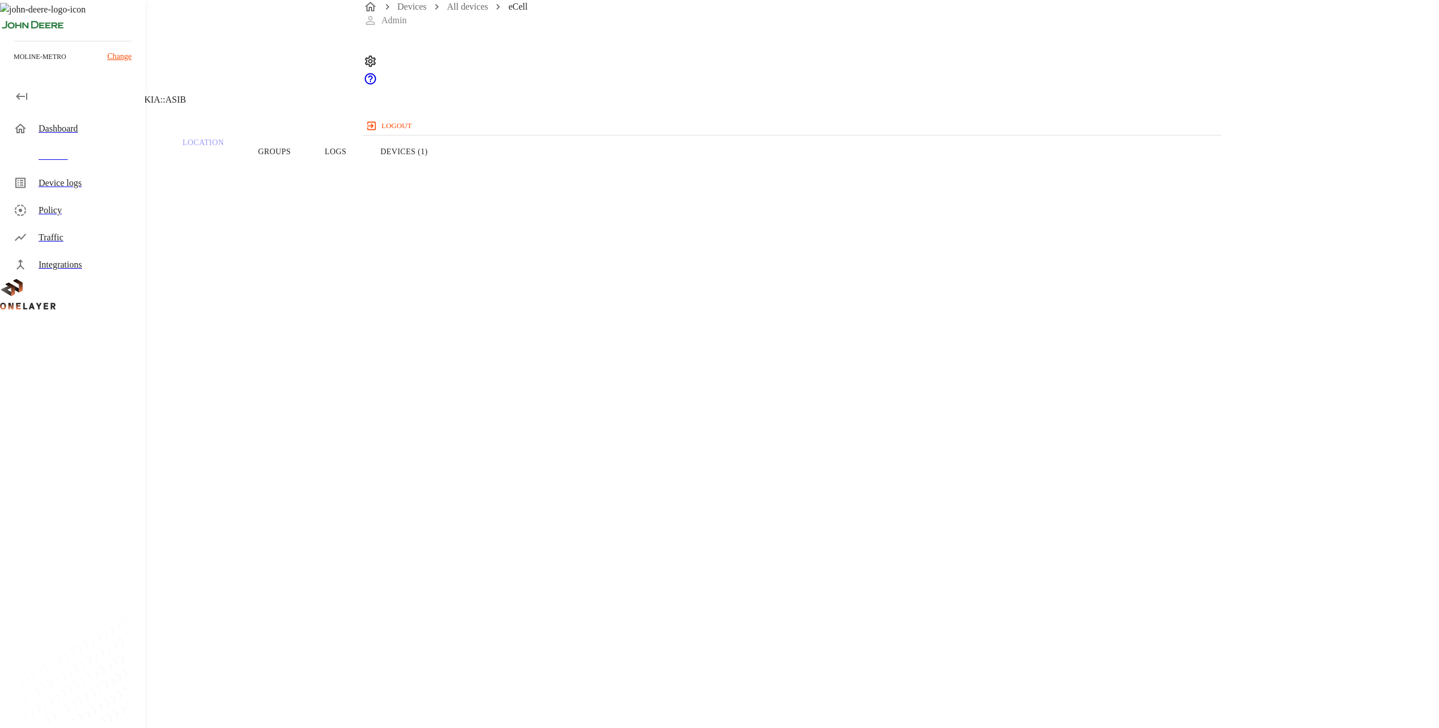
click at [14, 65] on icon at bounding box center [7, 58] width 14 height 14
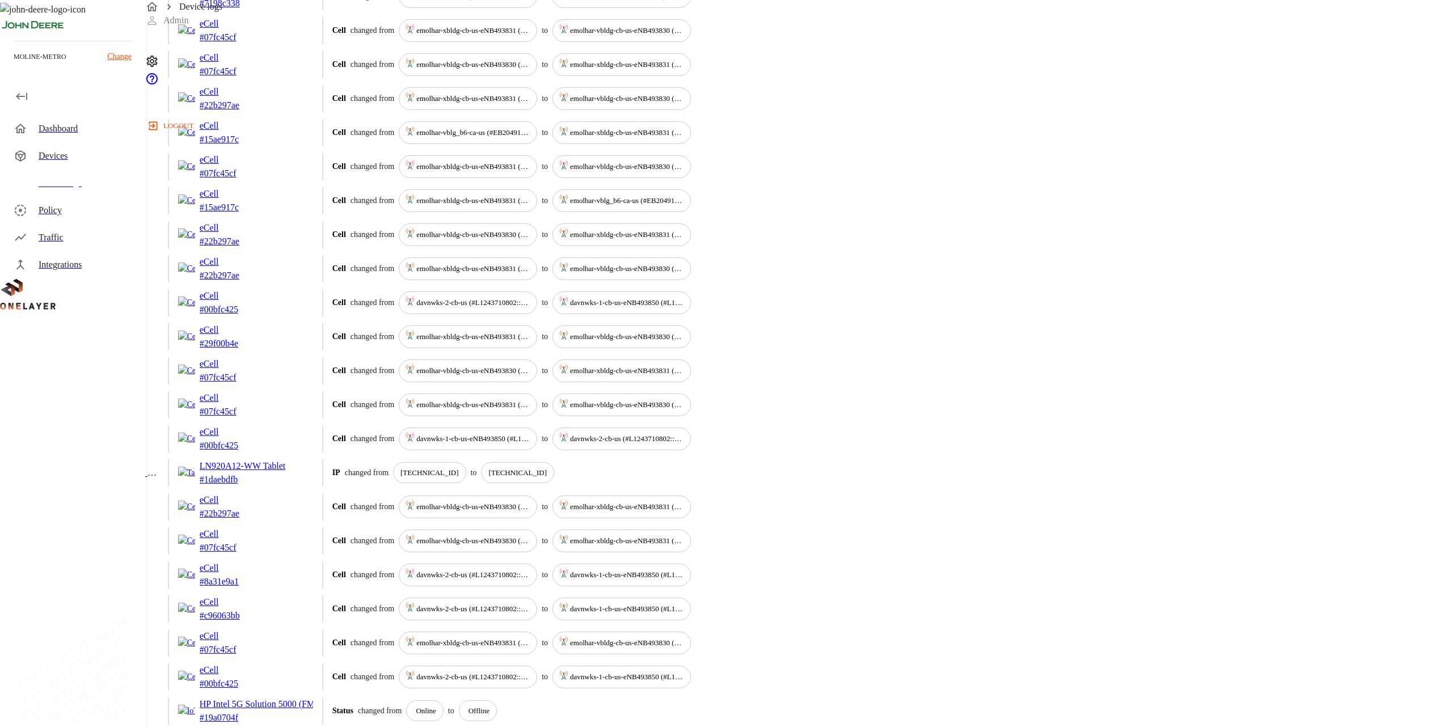
scroll to position [1237, 0]
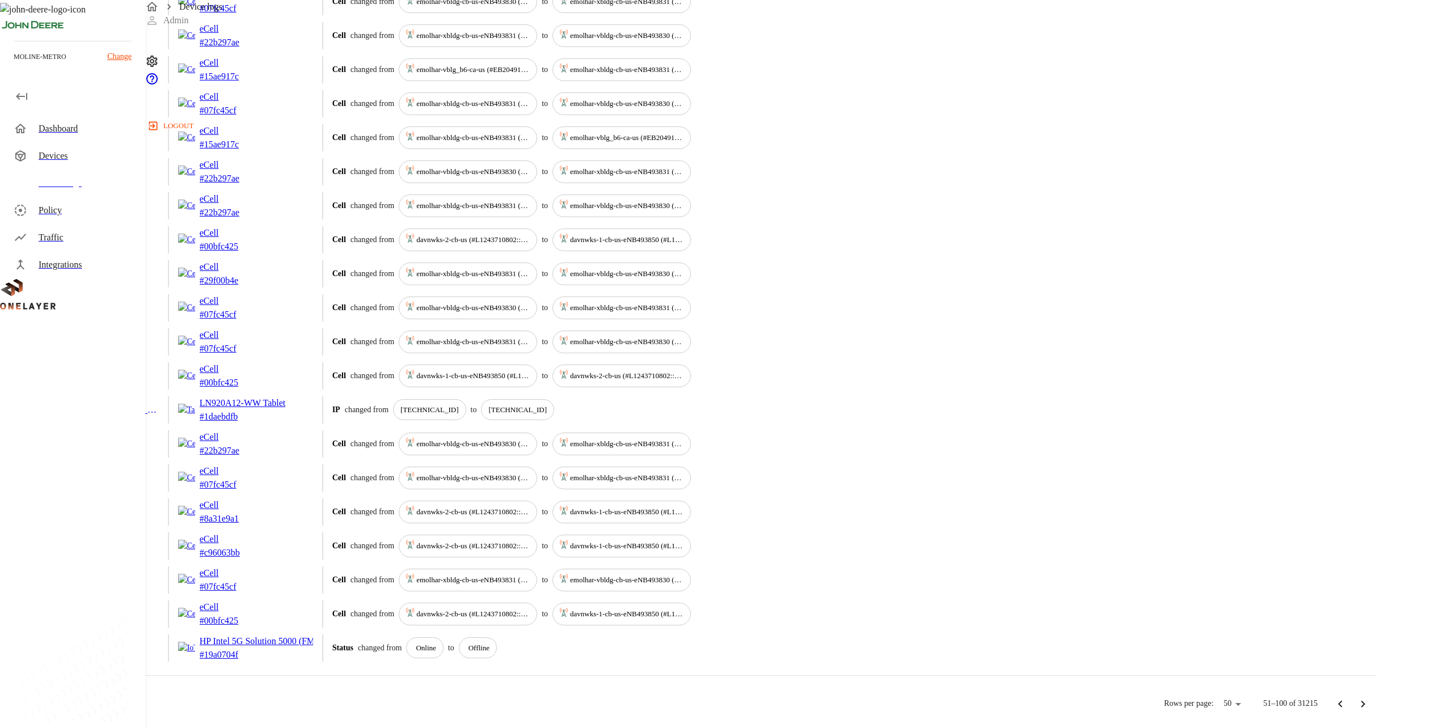
click at [1374, 704] on button "Go to next page" at bounding box center [1363, 704] width 23 height 23
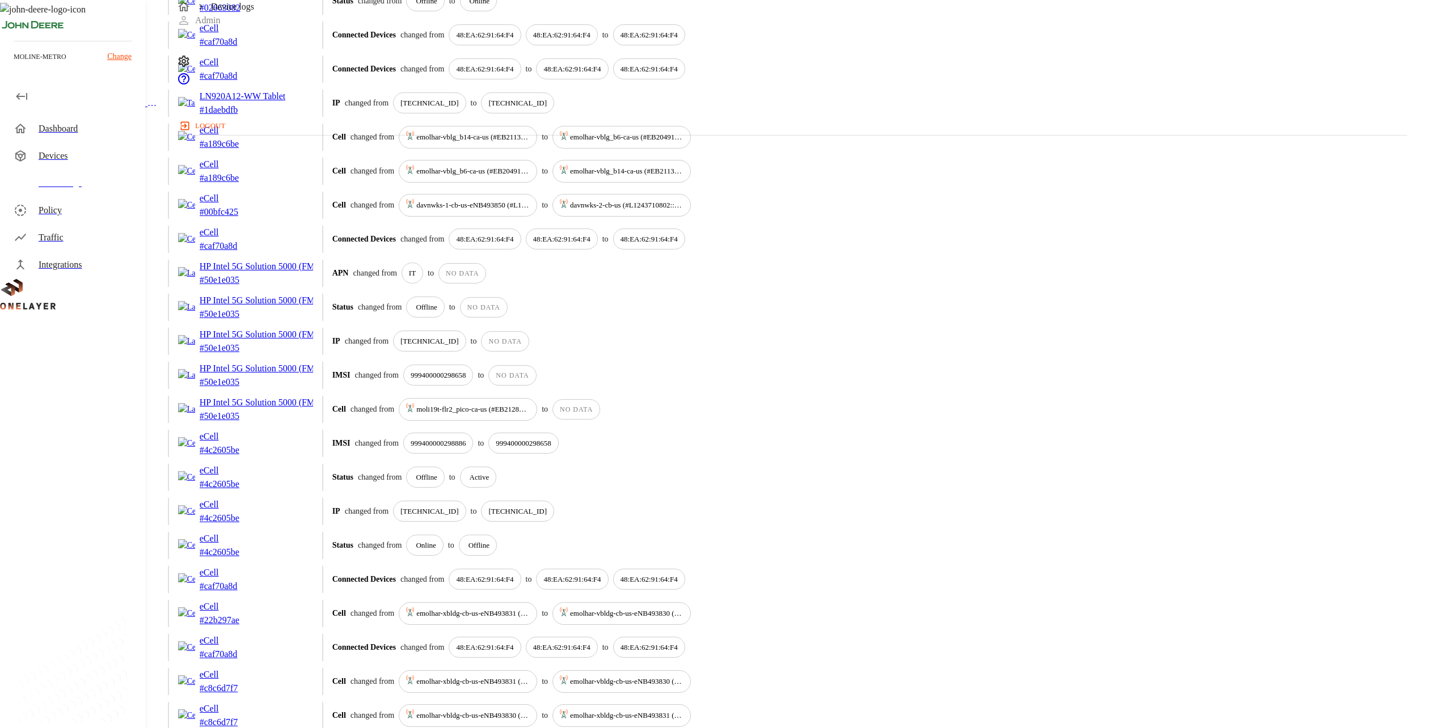
scroll to position [397, 0]
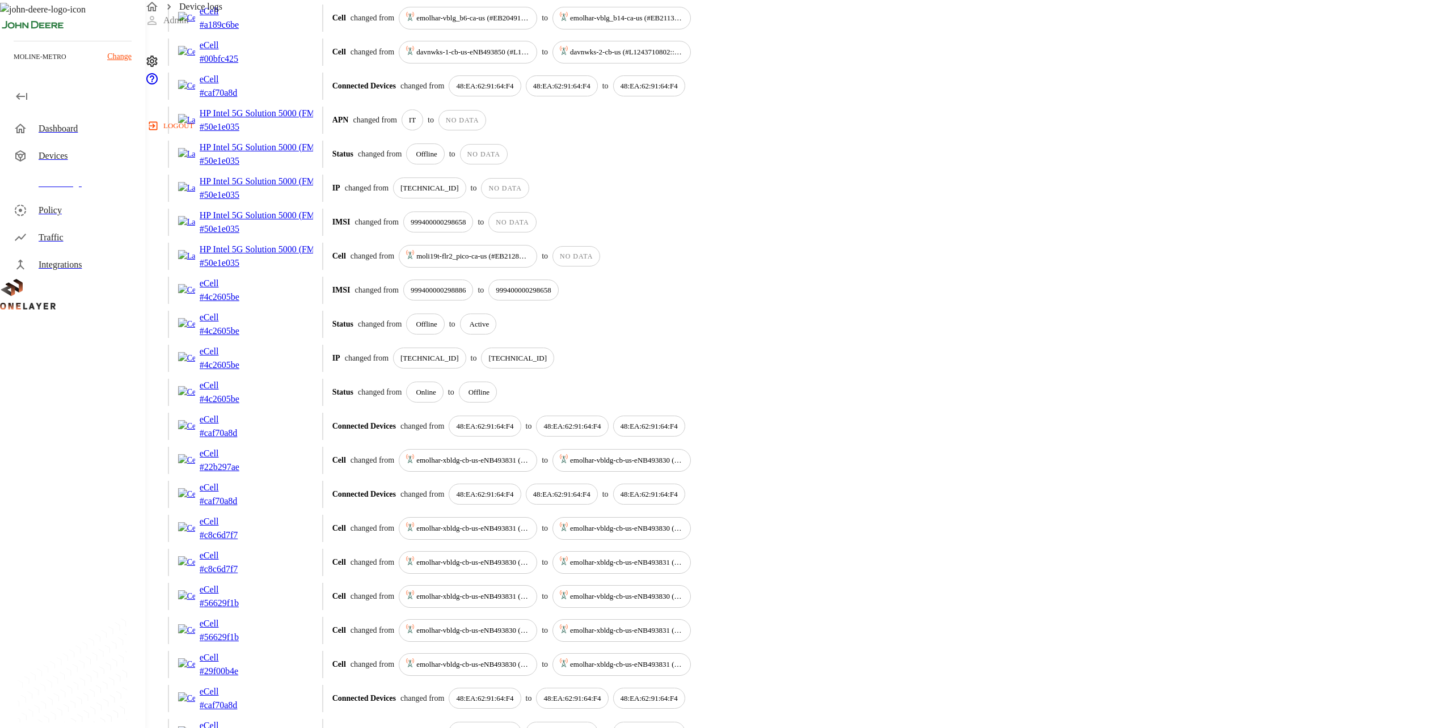
click at [256, 529] on p "eCell" at bounding box center [228, 522] width 57 height 14
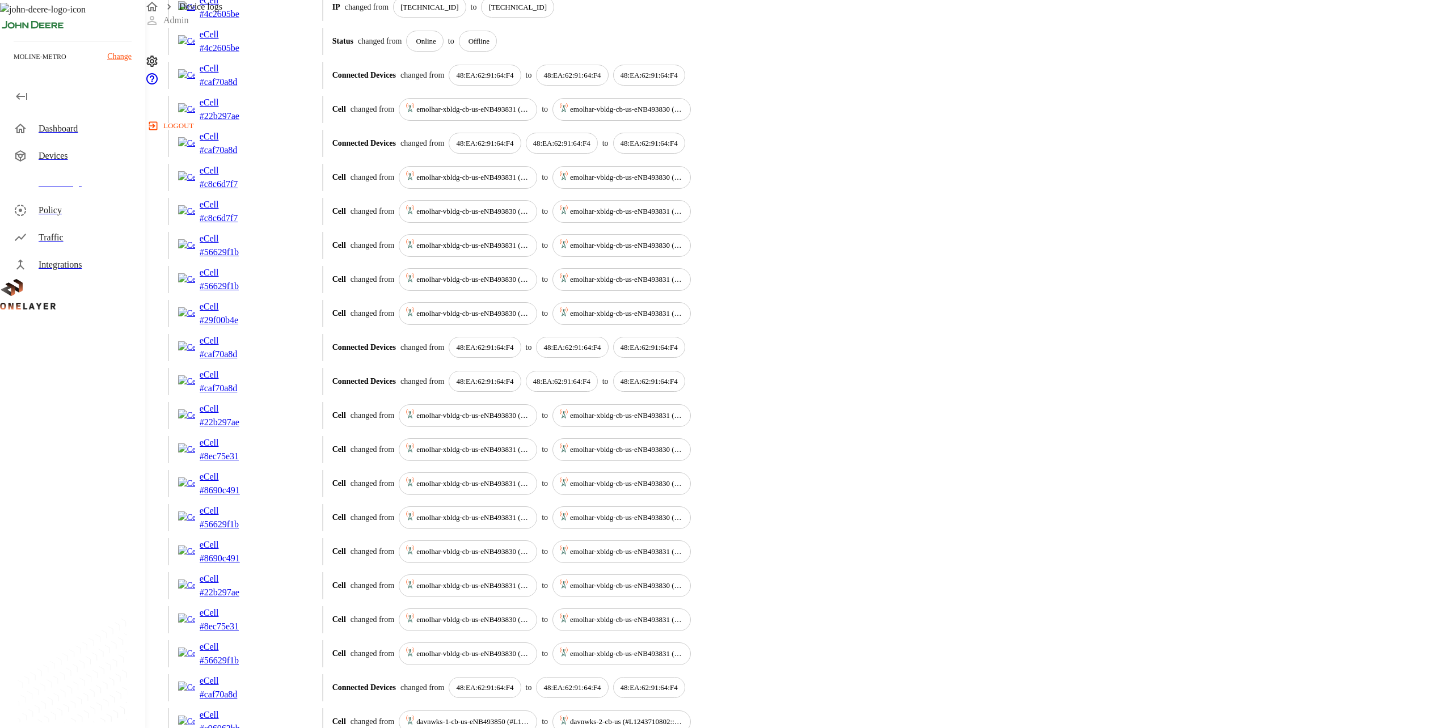
scroll to position [908, 0]
